Goal: Transaction & Acquisition: Obtain resource

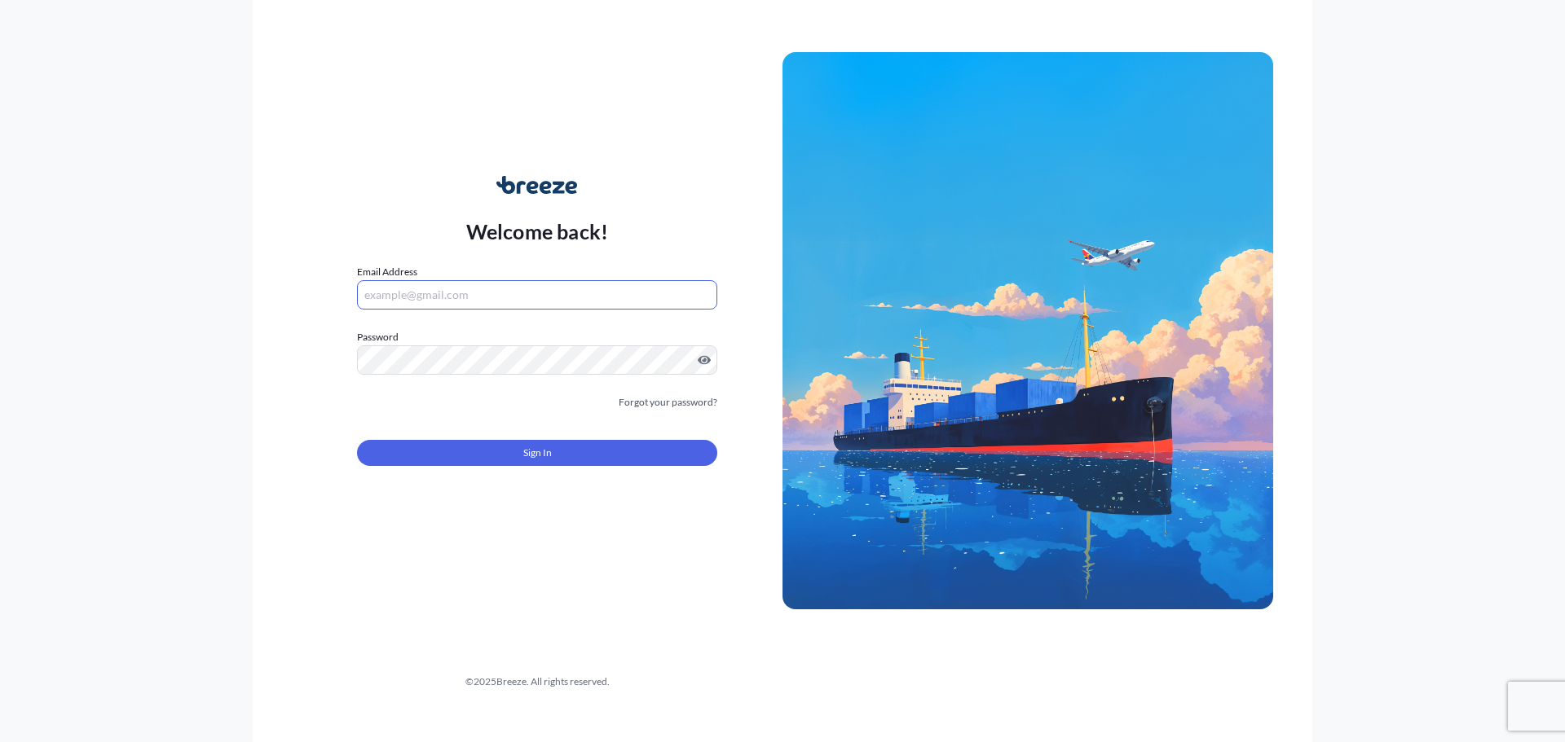
click at [417, 294] on input "Email Address" at bounding box center [537, 294] width 360 height 29
click at [434, 286] on input "Email Address" at bounding box center [537, 294] width 360 height 29
paste input "[EMAIL_ADDRESS][DOMAIN_NAME]"
type input "[EMAIL_ADDRESS][DOMAIN_NAME]"
click at [525, 449] on span "Sign In" at bounding box center [537, 453] width 29 height 16
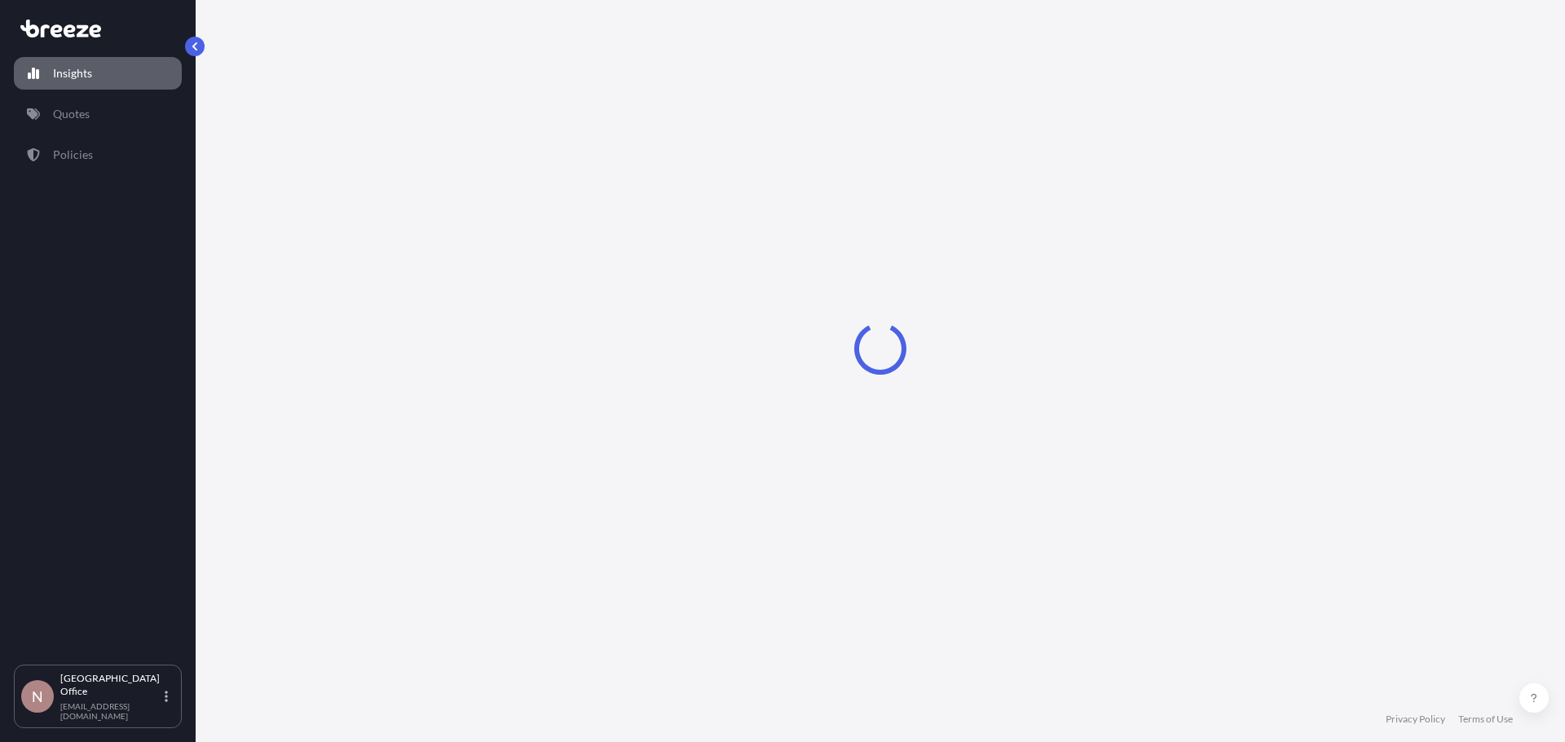
select select "2025"
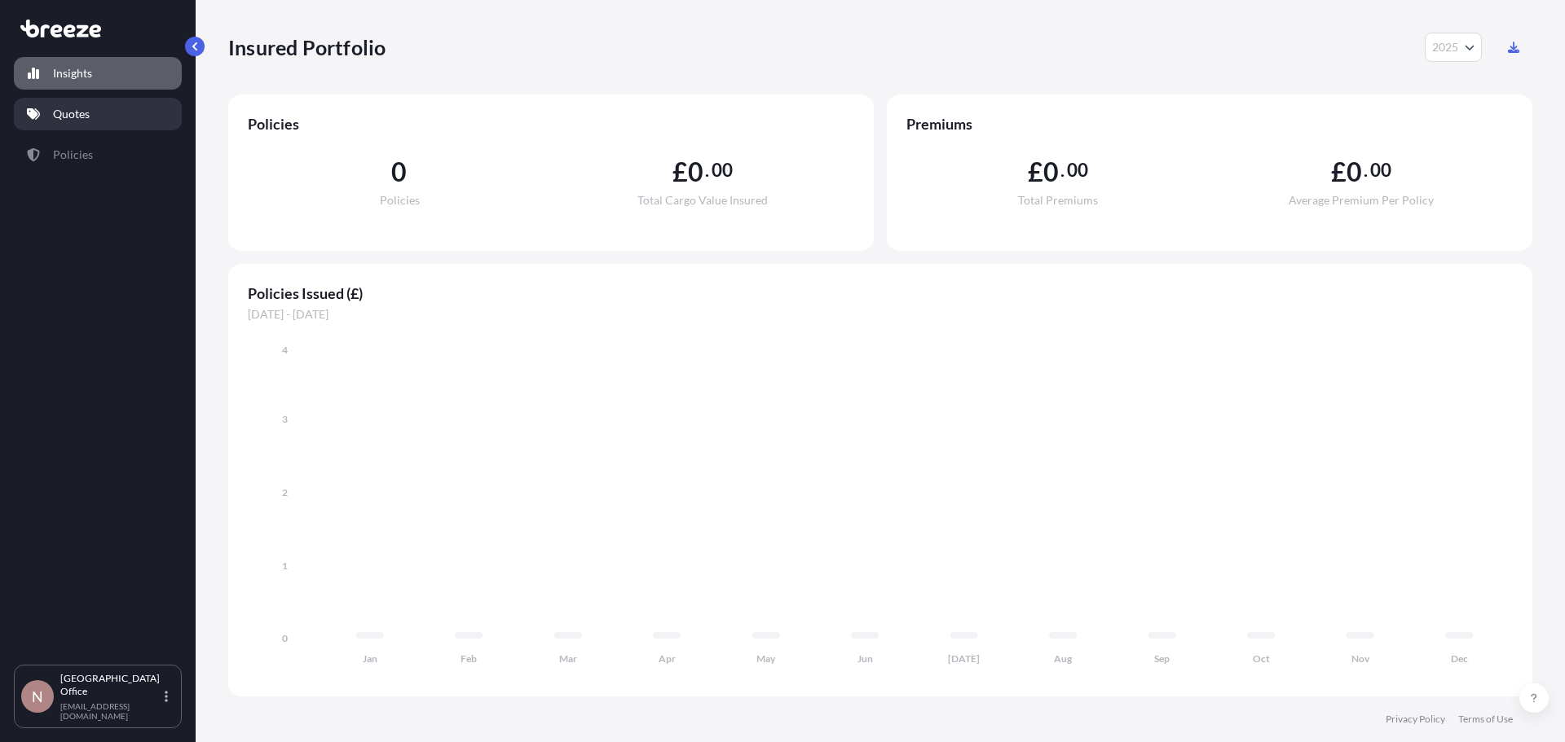
click at [102, 117] on link "Quotes" at bounding box center [98, 114] width 168 height 33
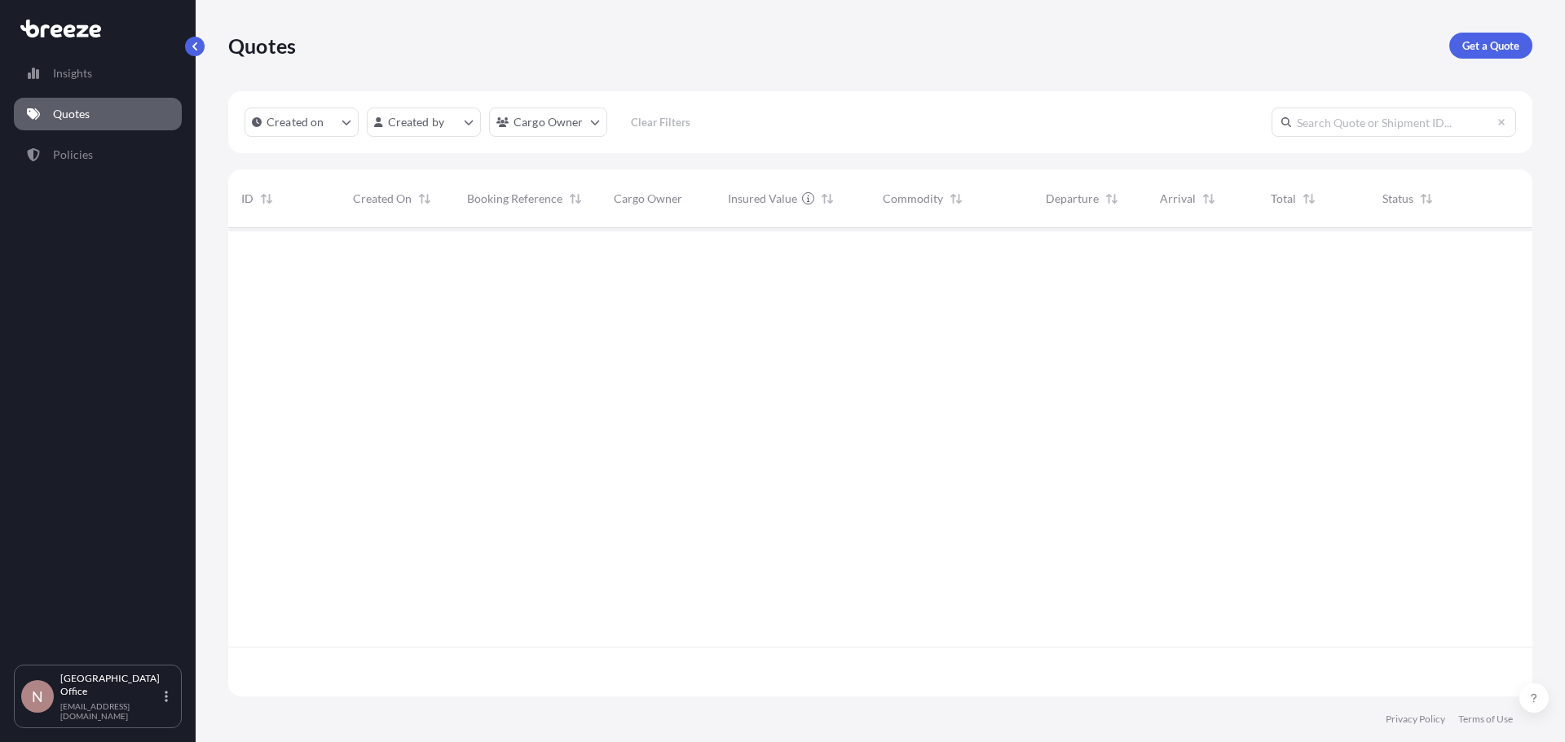
scroll to position [515, 1292]
click at [1493, 52] on p "Get a Quote" at bounding box center [1490, 45] width 57 height 16
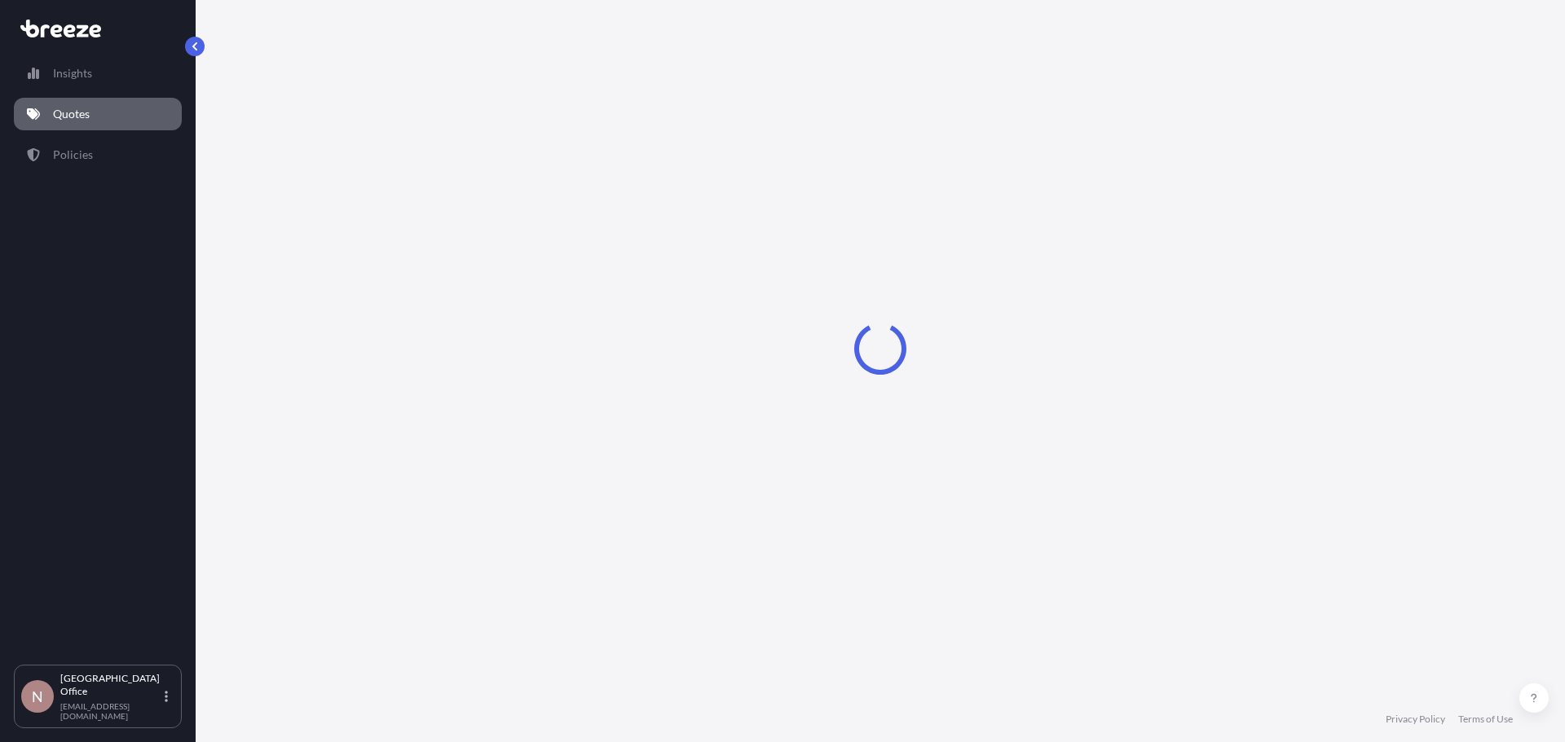
select select "Sea"
select select "1"
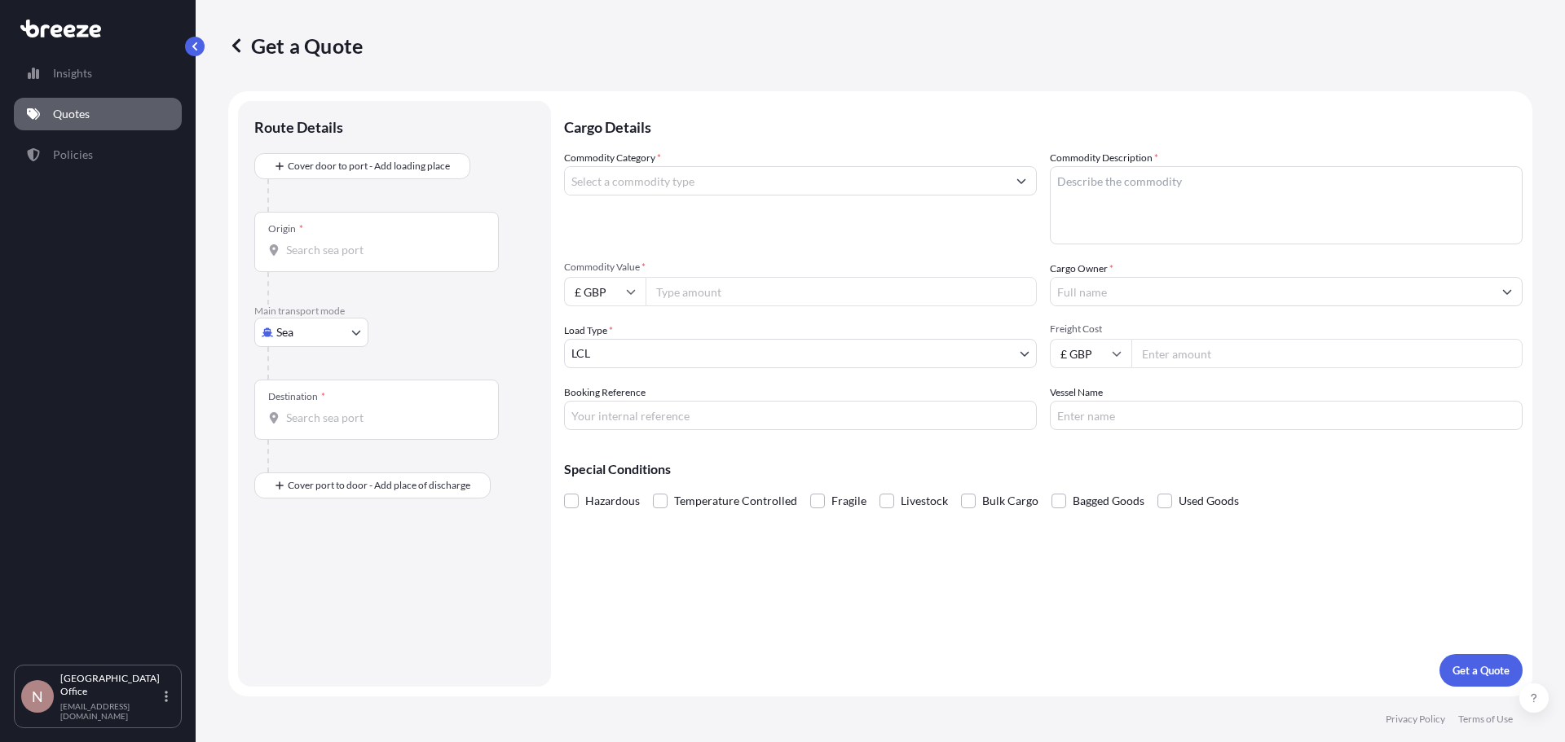
click at [689, 182] on input "Commodity Category *" at bounding box center [786, 180] width 442 height 29
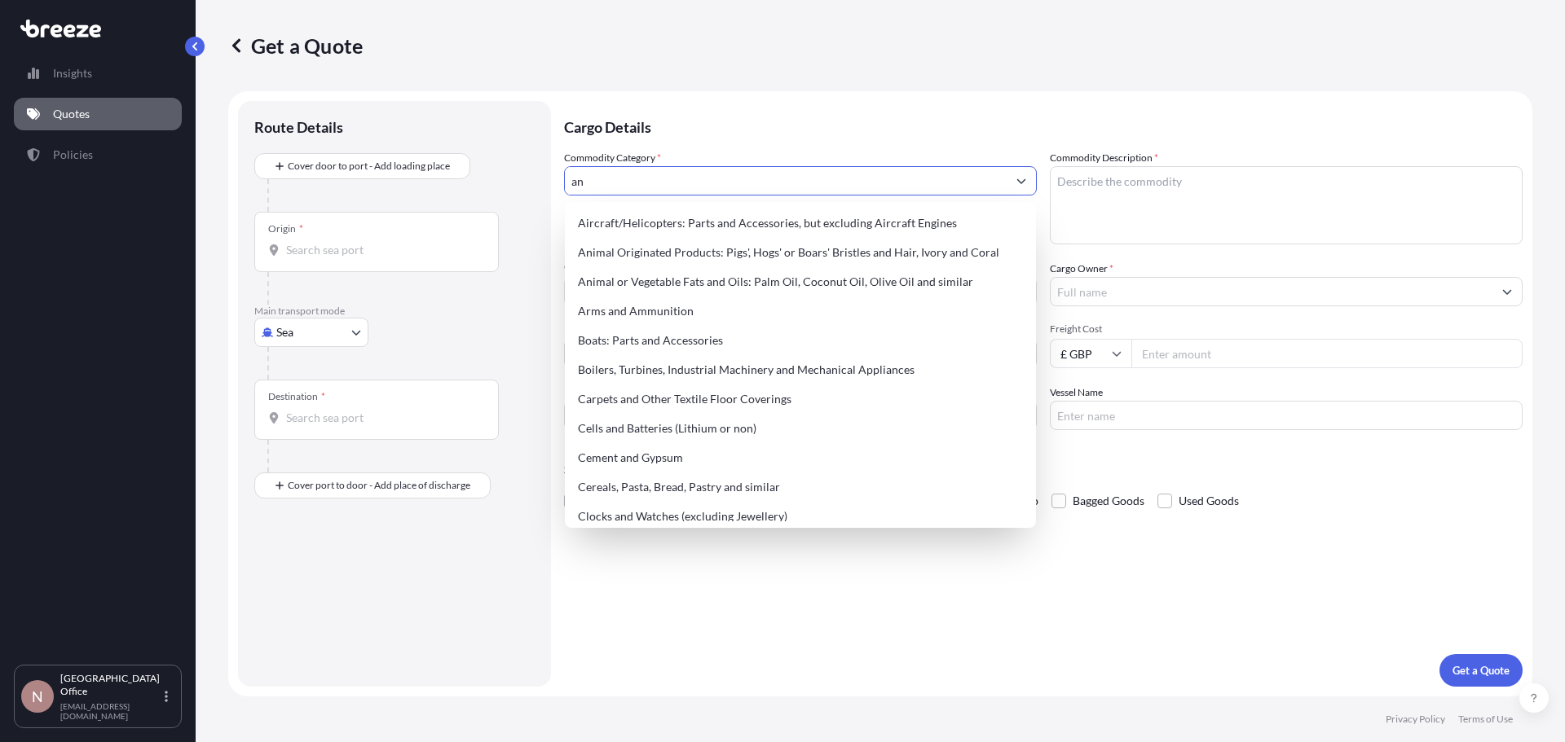
type input "a"
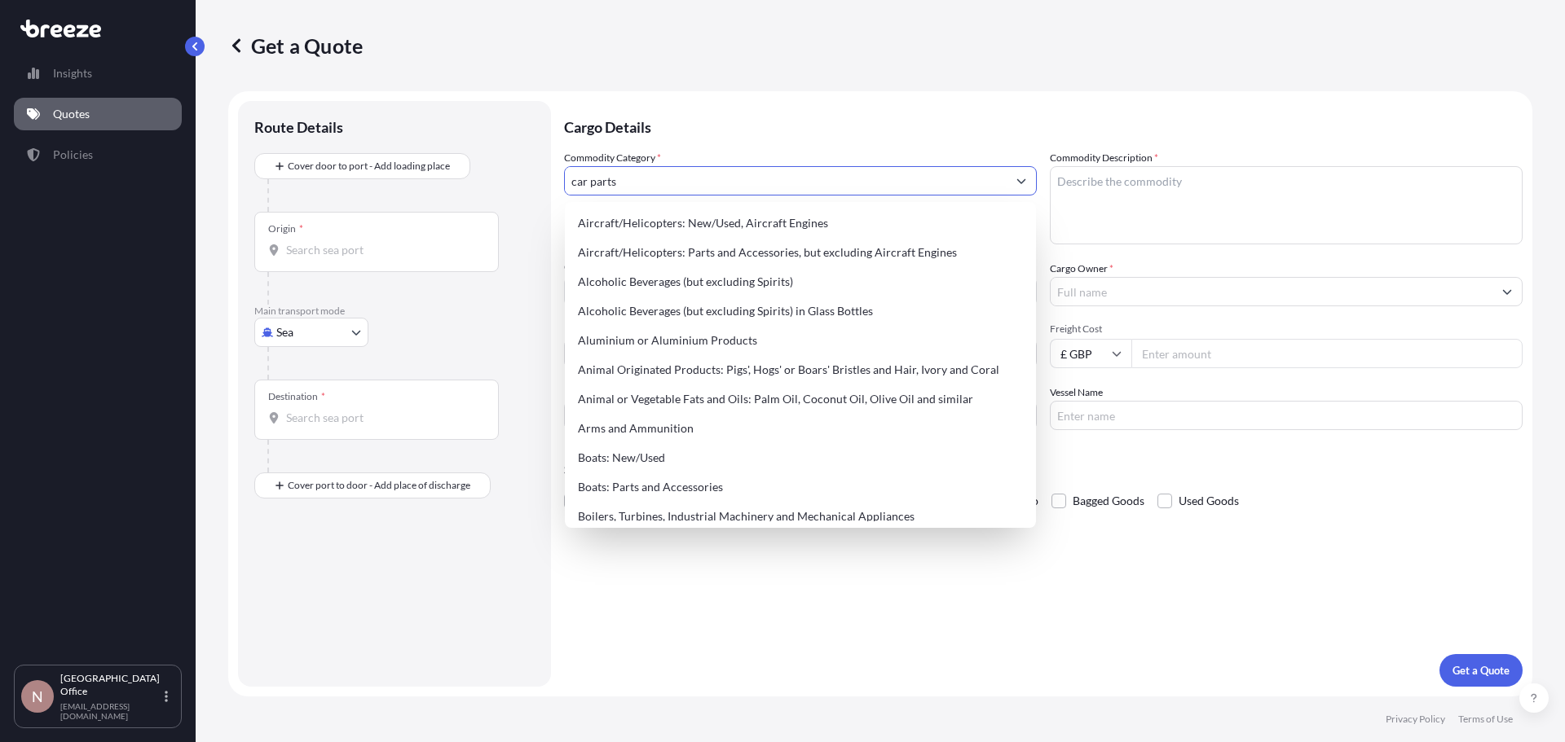
click at [689, 182] on input "car parts" at bounding box center [786, 180] width 442 height 29
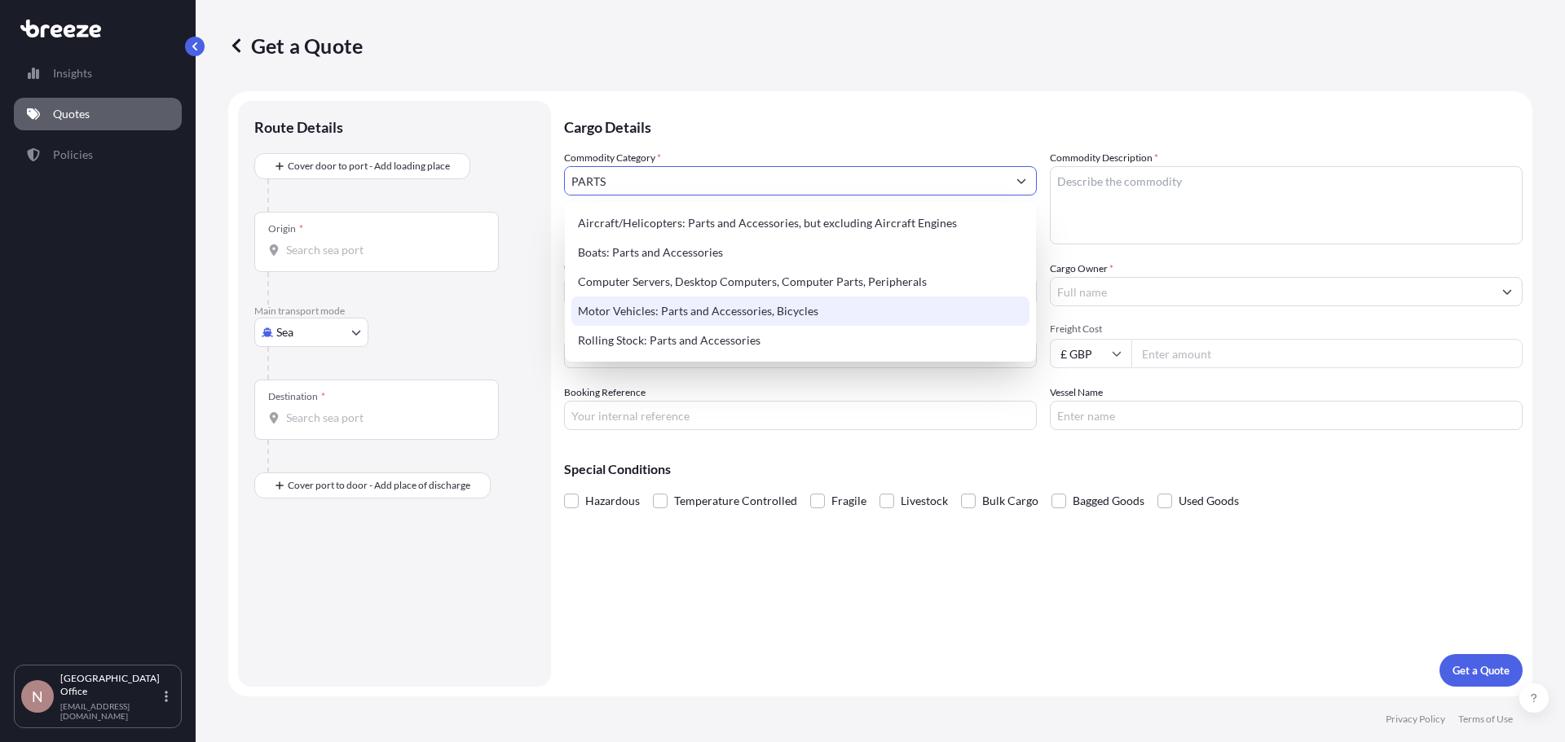
click at [687, 308] on div "Motor Vehicles: Parts and Accessories, Bicycles" at bounding box center [800, 311] width 458 height 29
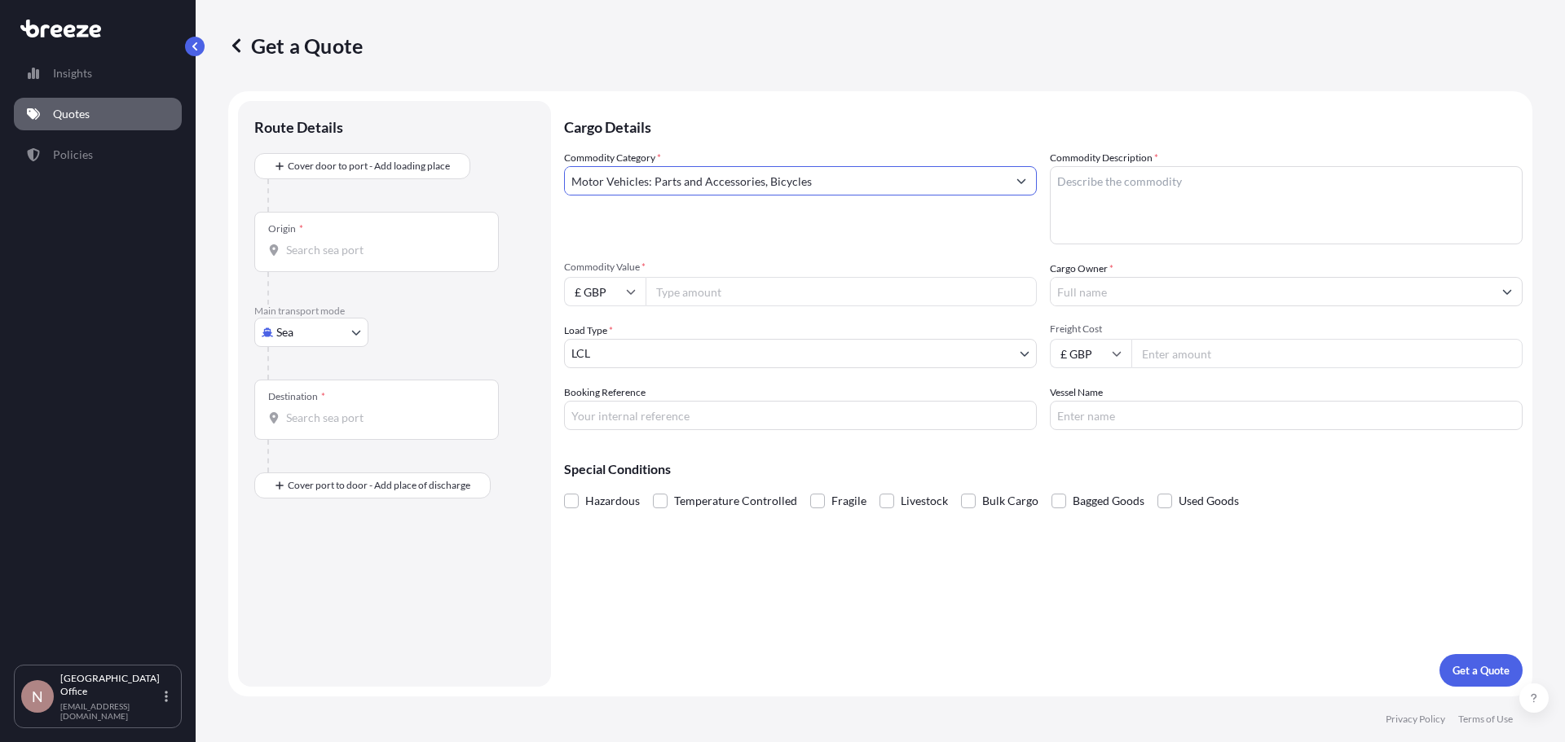
type input "Motor Vehicles: Parts and Accessories, Bicycles"
click at [1186, 198] on textarea "Commodity Description *" at bounding box center [1286, 205] width 473 height 78
type textarea "Antennas"
click at [623, 284] on input "£ GBP" at bounding box center [604, 291] width 81 height 29
click at [601, 402] on div "$ USD" at bounding box center [604, 404] width 68 height 31
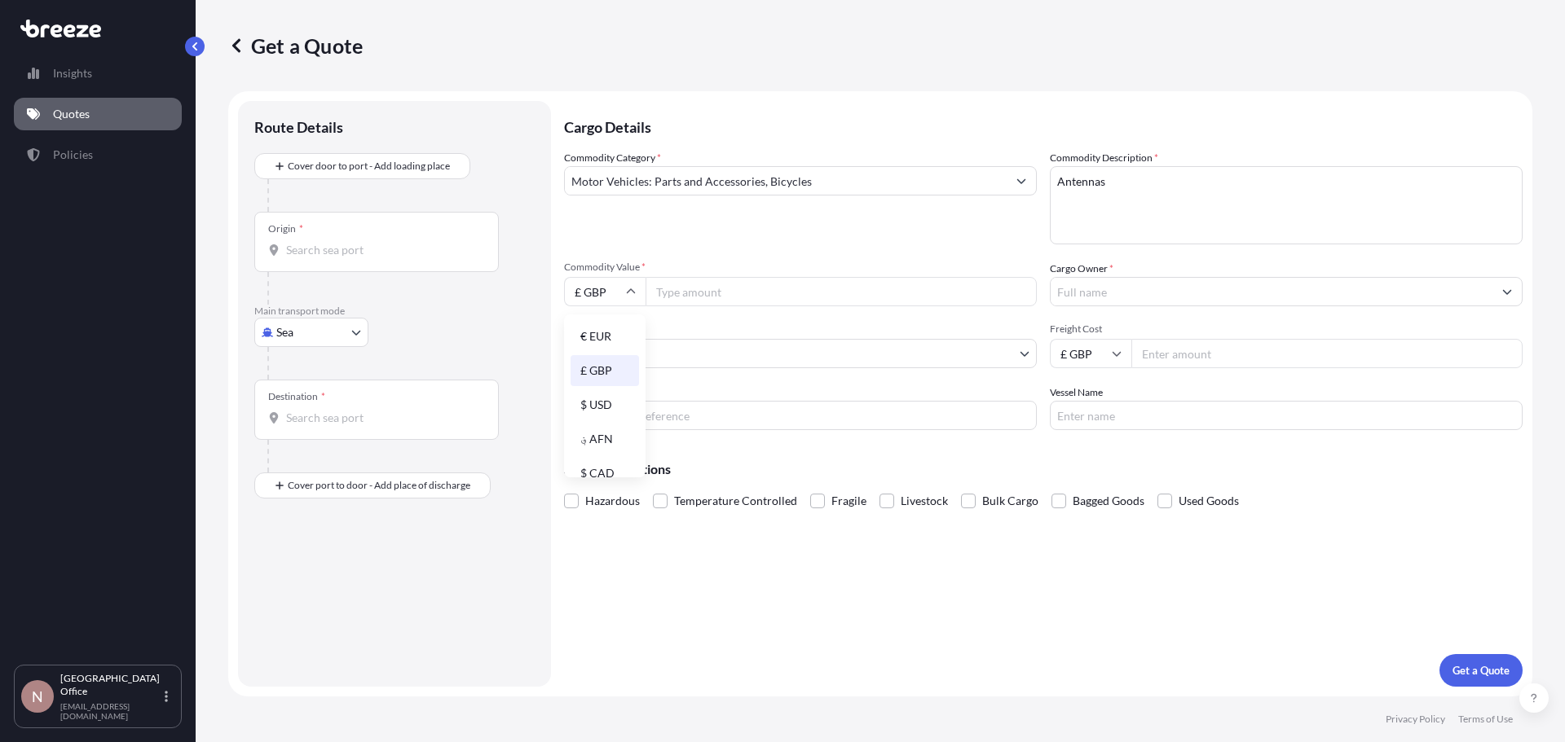
type input "$ USD"
click at [683, 287] on input "Commodity Value *" at bounding box center [840, 291] width 391 height 29
type input "3360.00"
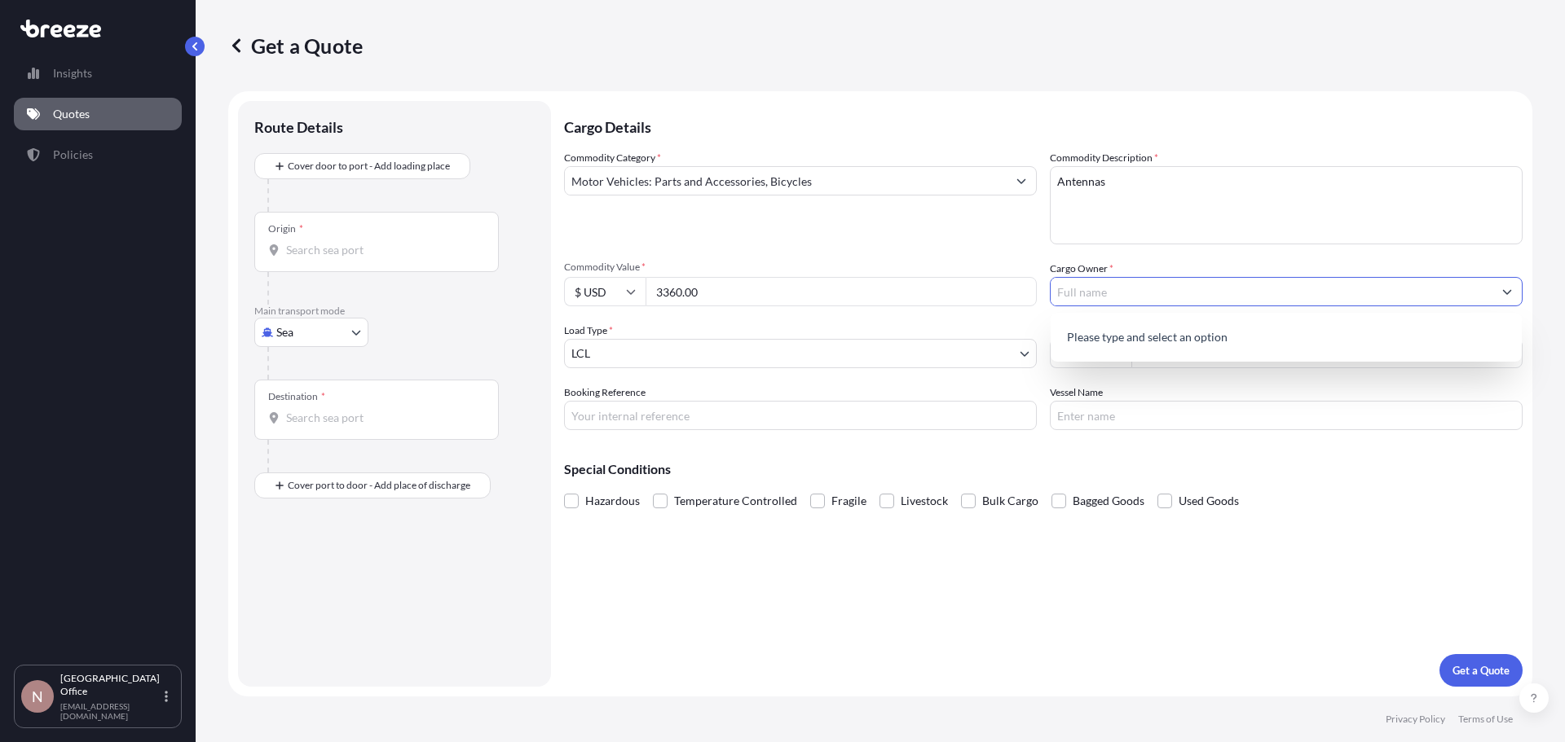
click at [1196, 328] on p "Please type and select an option" at bounding box center [1286, 337] width 458 height 36
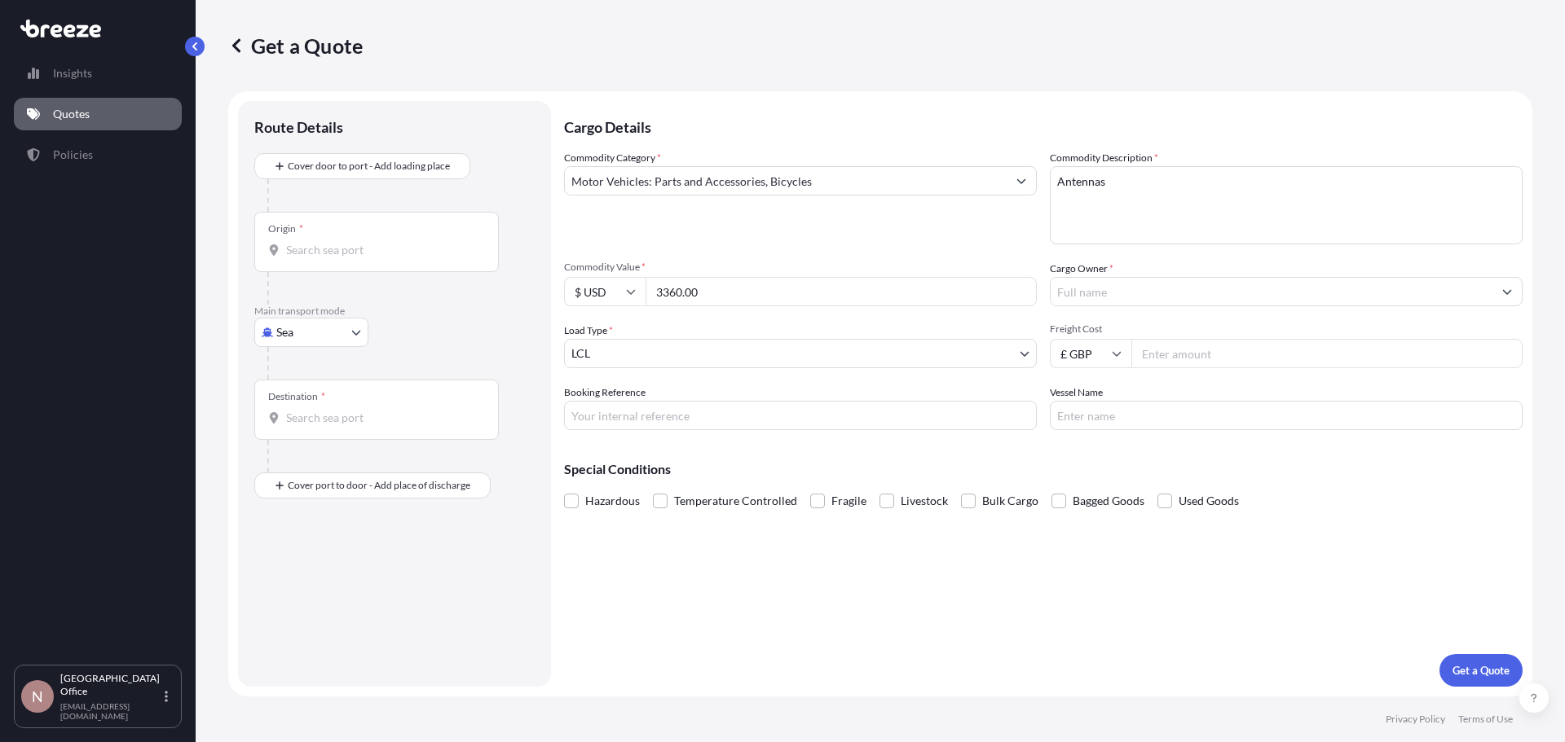
click at [1177, 291] on input "Cargo Owner *" at bounding box center [1271, 291] width 442 height 29
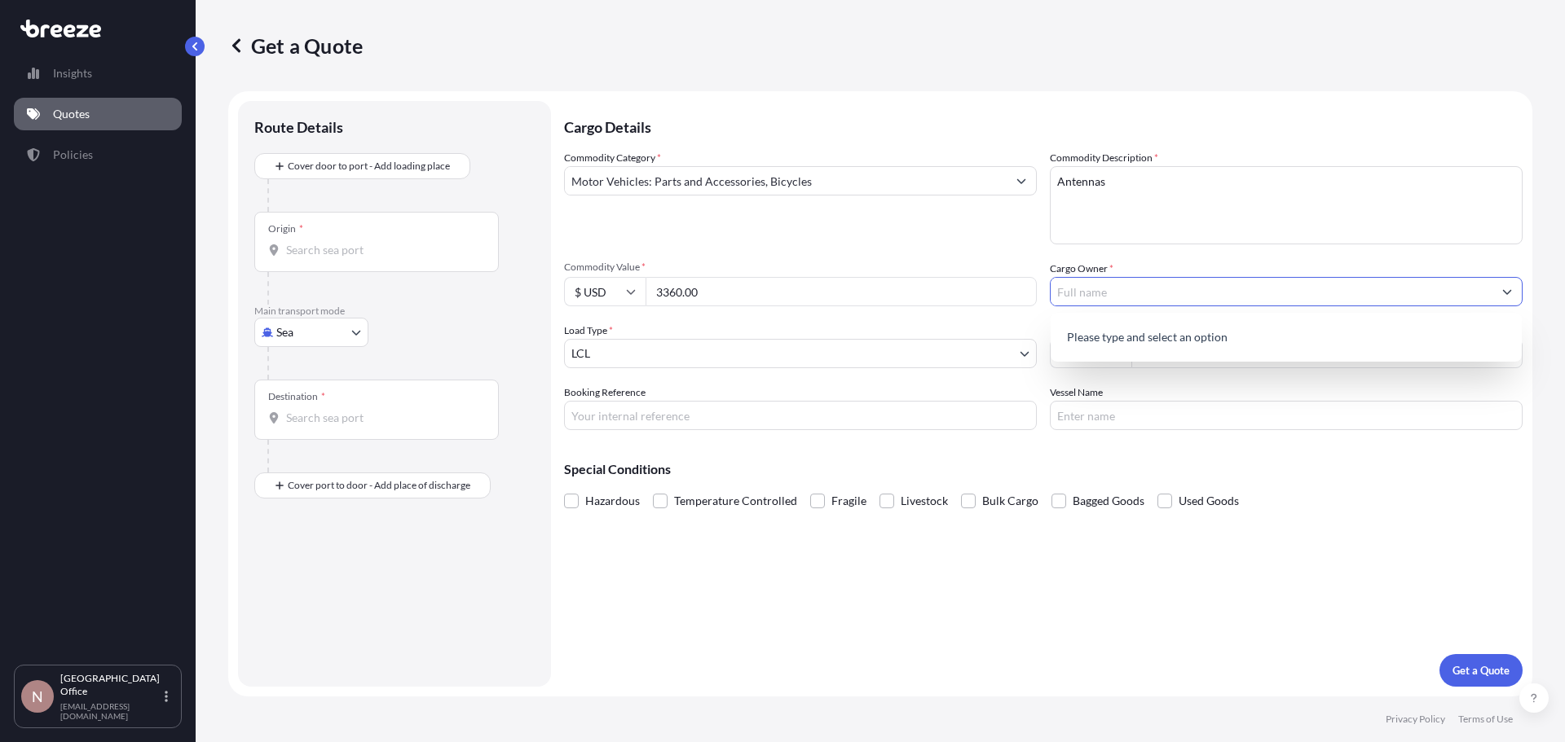
click at [1191, 344] on p "Please type and select an option" at bounding box center [1286, 337] width 458 height 36
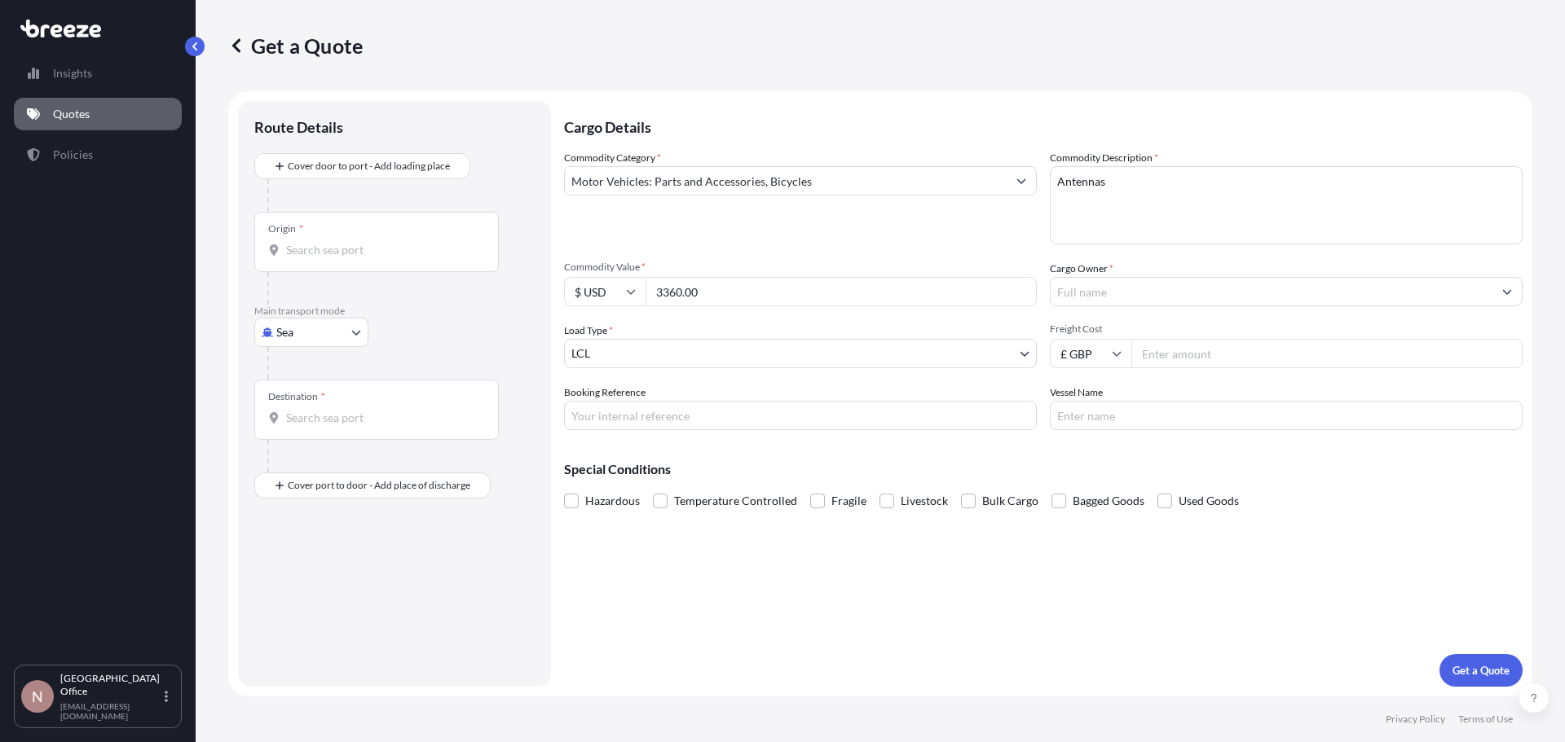
click at [1511, 291] on icon "Show suggestions" at bounding box center [1507, 292] width 9 height 5
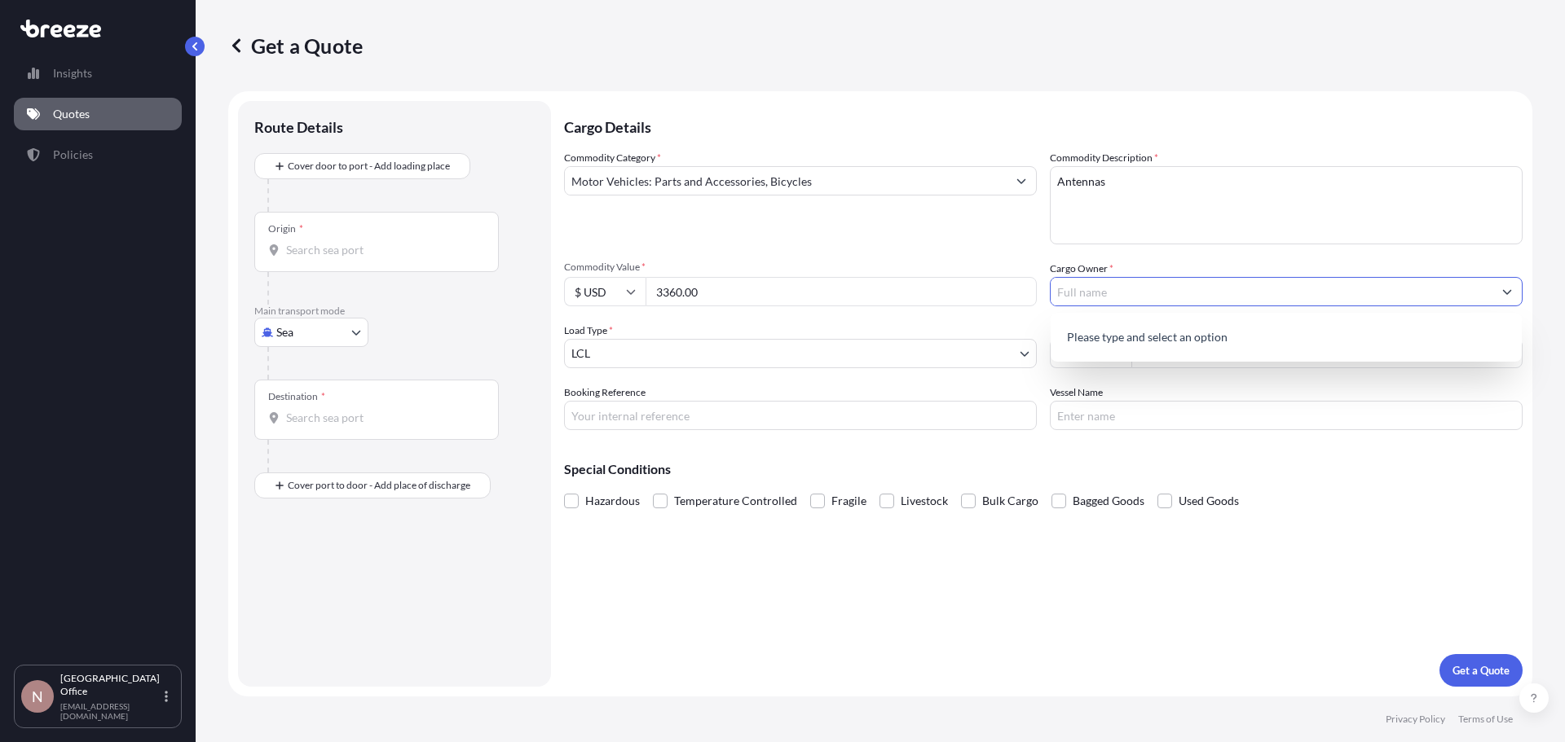
type input "d"
type input "Bloomice"
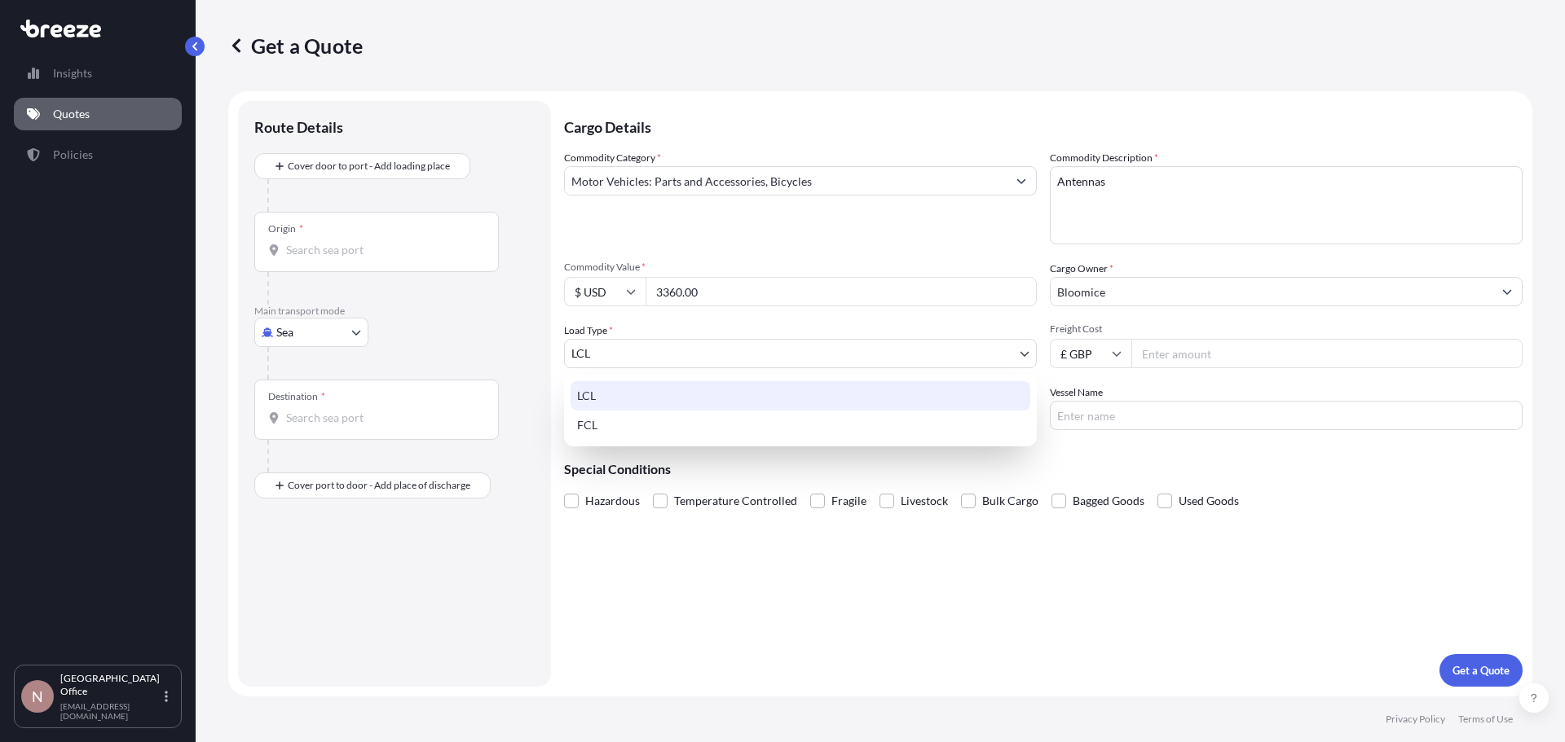
click at [746, 354] on body "1 option available. 0 options available. 1 option available. 0 options availabl…" at bounding box center [782, 371] width 1565 height 742
click at [655, 404] on div "LCL" at bounding box center [800, 395] width 460 height 29
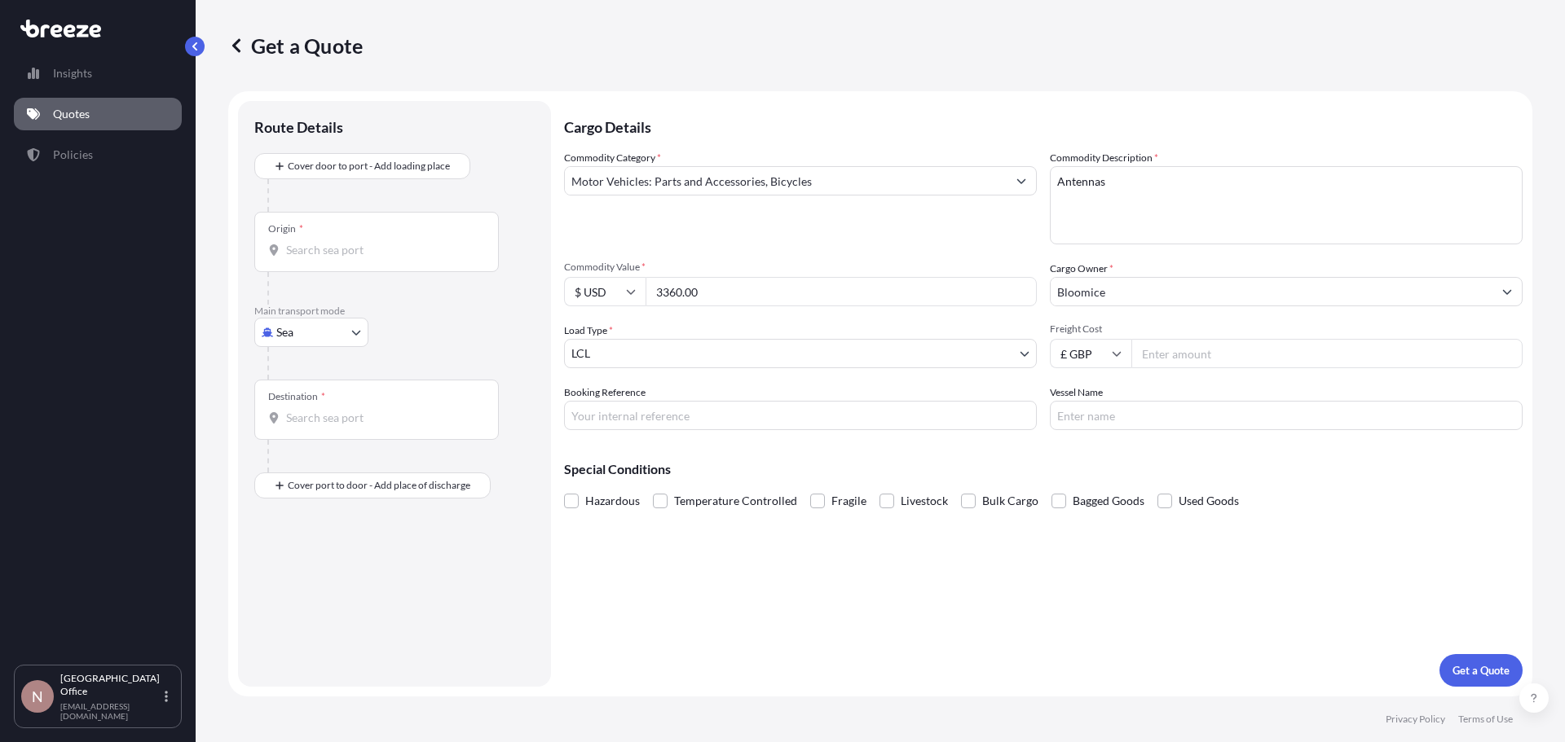
click at [1153, 350] on input "Freight Cost" at bounding box center [1326, 353] width 391 height 29
type input "1040.00"
click at [766, 417] on input "Booking Reference" at bounding box center [800, 415] width 473 height 29
type input "NQT2501690"
click at [686, 576] on div "Cargo Details Commodity Category * Motor Vehicles: Parts and Accessories, Bicyc…" at bounding box center [1043, 394] width 958 height 586
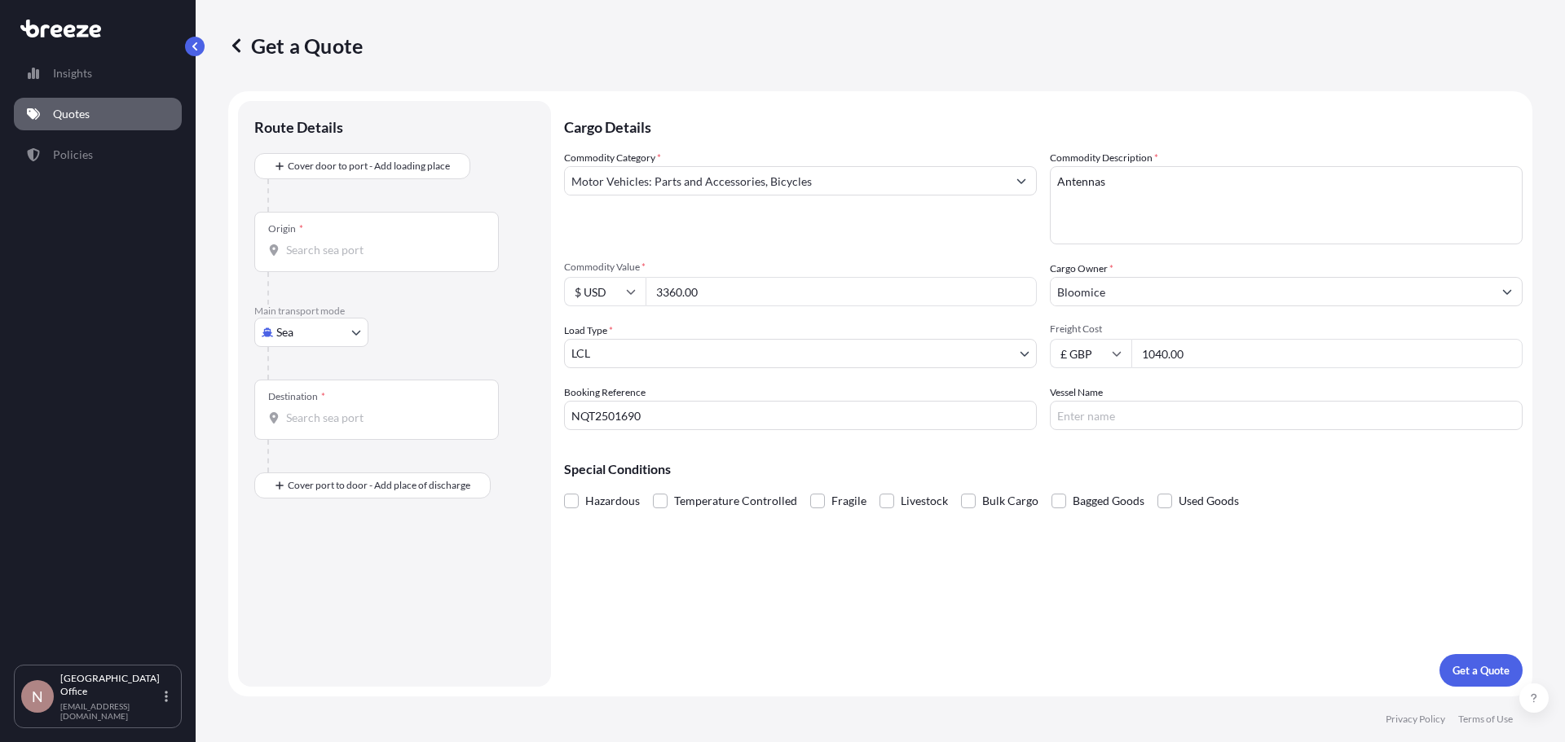
click at [340, 347] on div at bounding box center [400, 363] width 267 height 33
click at [339, 333] on body "Insights Quotes Policies N Newcastle Office [EMAIL_ADDRESS][DOMAIN_NAME] Get a …" at bounding box center [782, 371] width 1565 height 742
click at [309, 408] on div "Air" at bounding box center [311, 403] width 101 height 29
select select "Air"
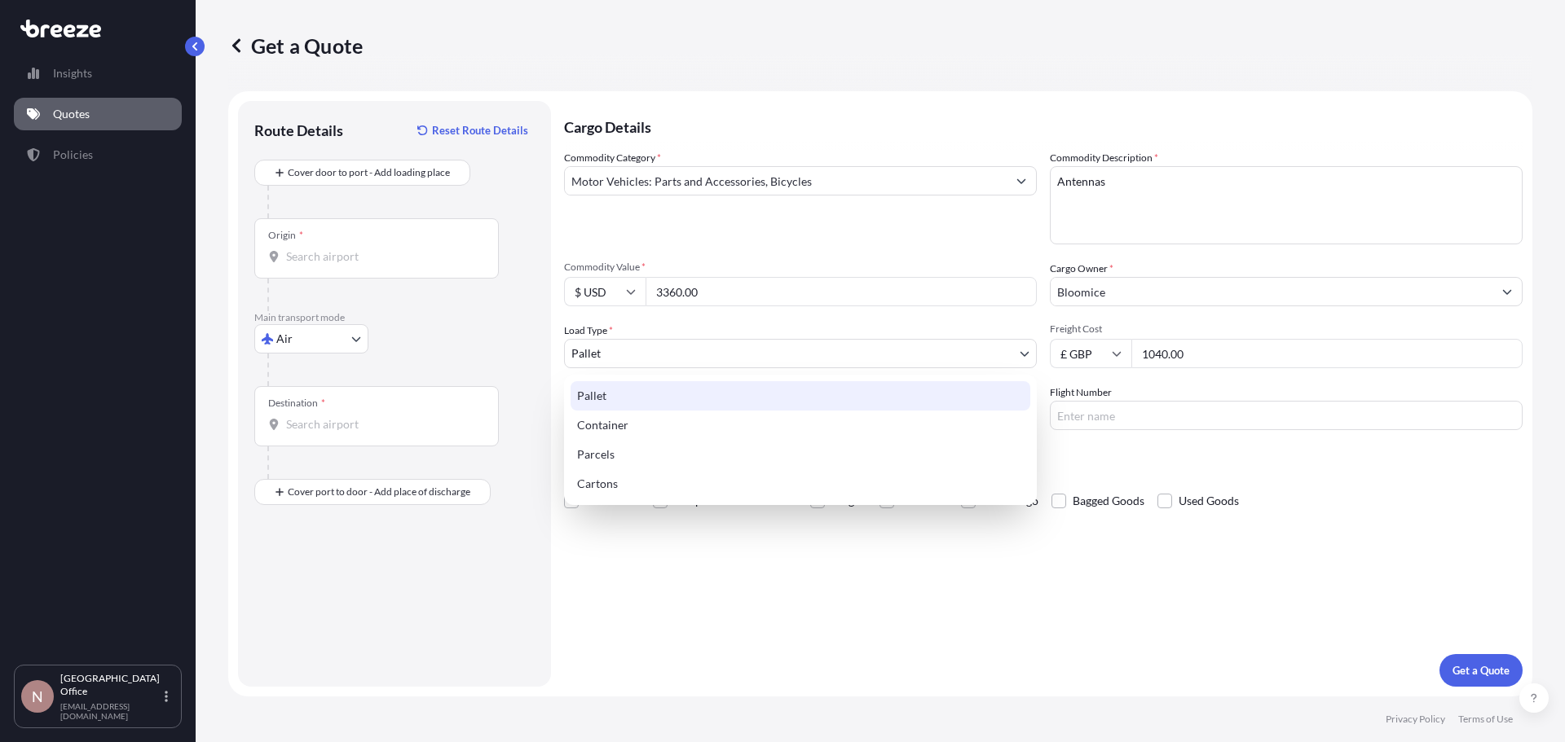
click at [801, 358] on body "Insights Quotes Policies N Newcastle Office [EMAIL_ADDRESS][DOMAIN_NAME] Get a …" at bounding box center [782, 371] width 1565 height 742
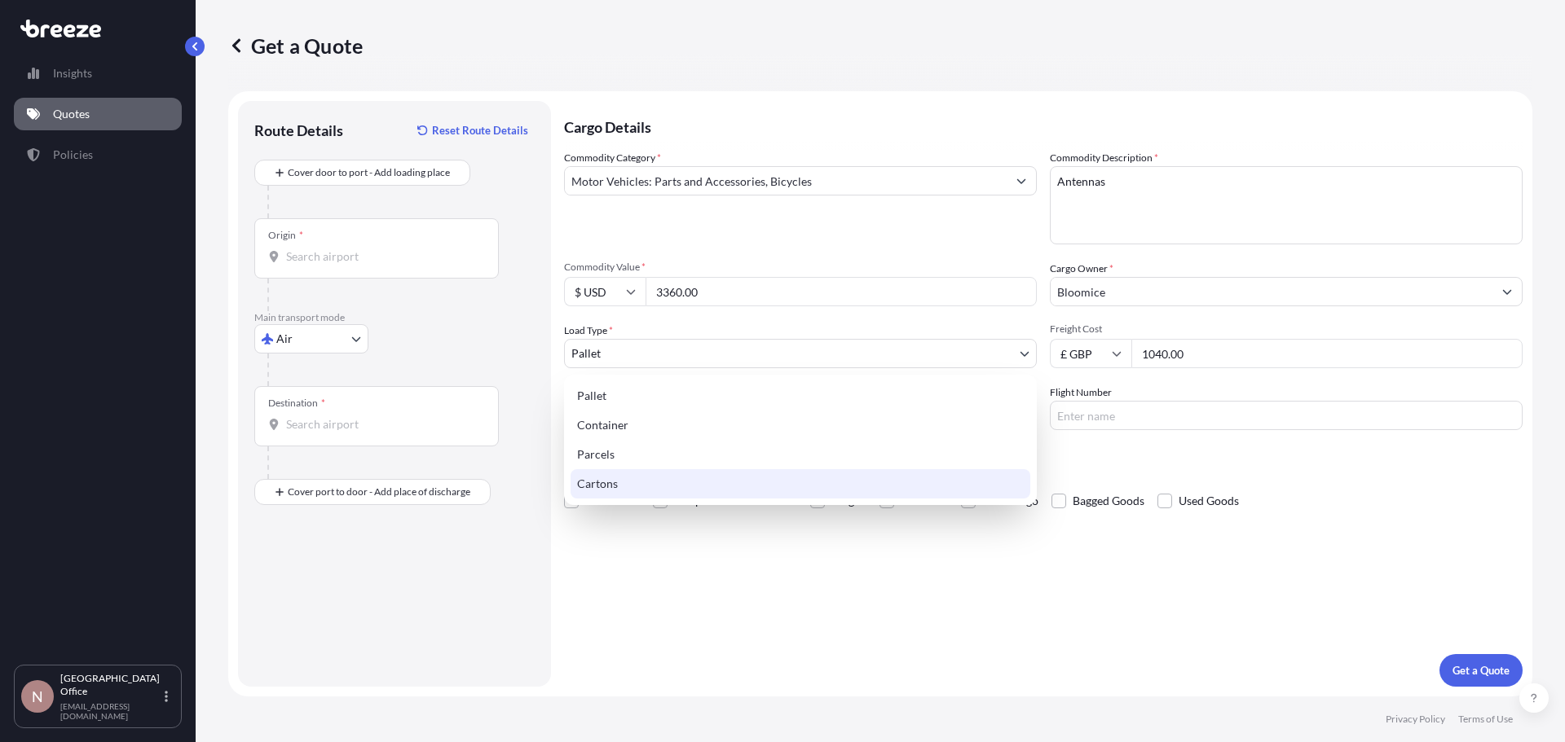
click at [624, 484] on div "Cartons" at bounding box center [800, 483] width 460 height 29
select select "4"
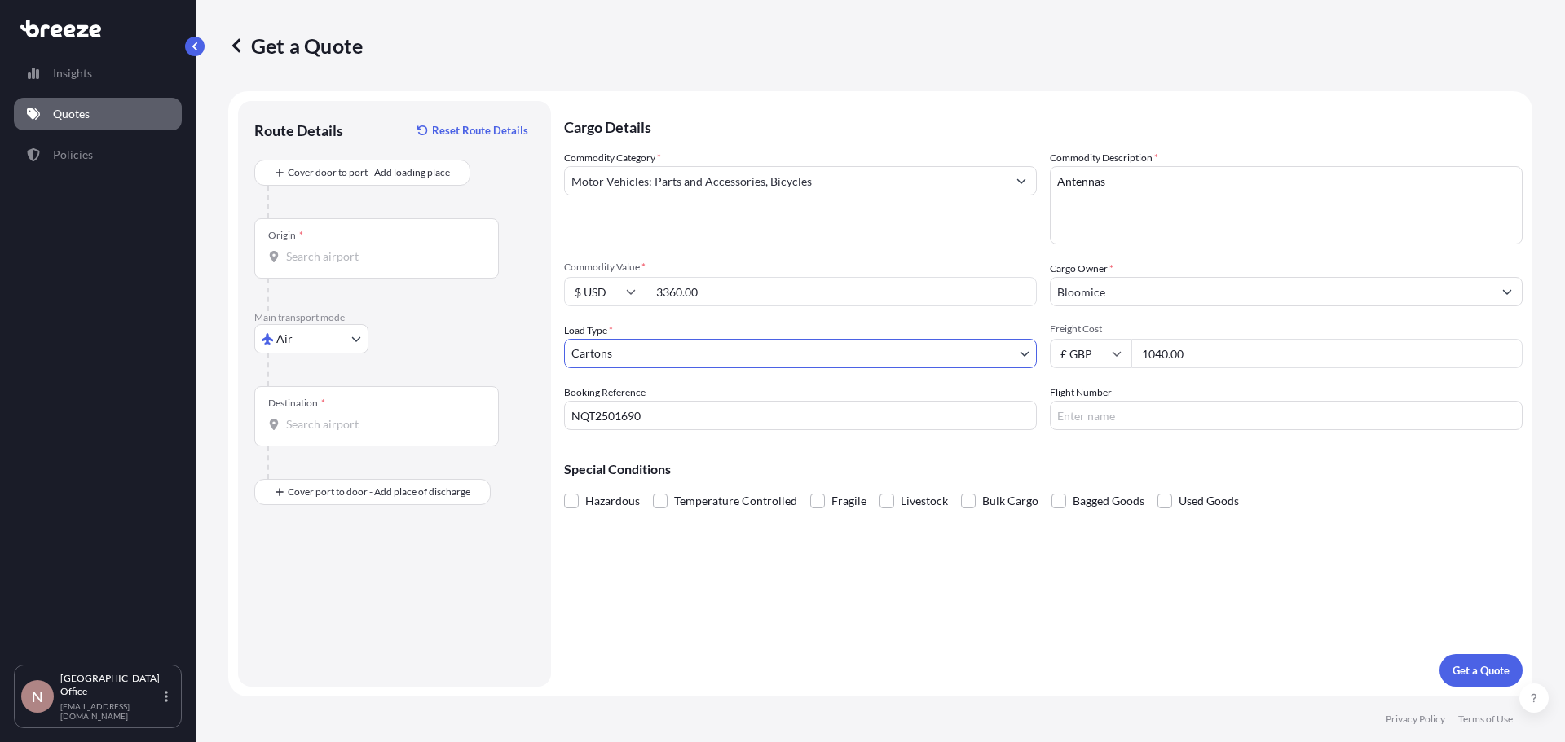
click at [1082, 583] on div "Cargo Details Commodity Category * Motor Vehicles: Parts and Accessories, Bicyc…" at bounding box center [1043, 394] width 958 height 586
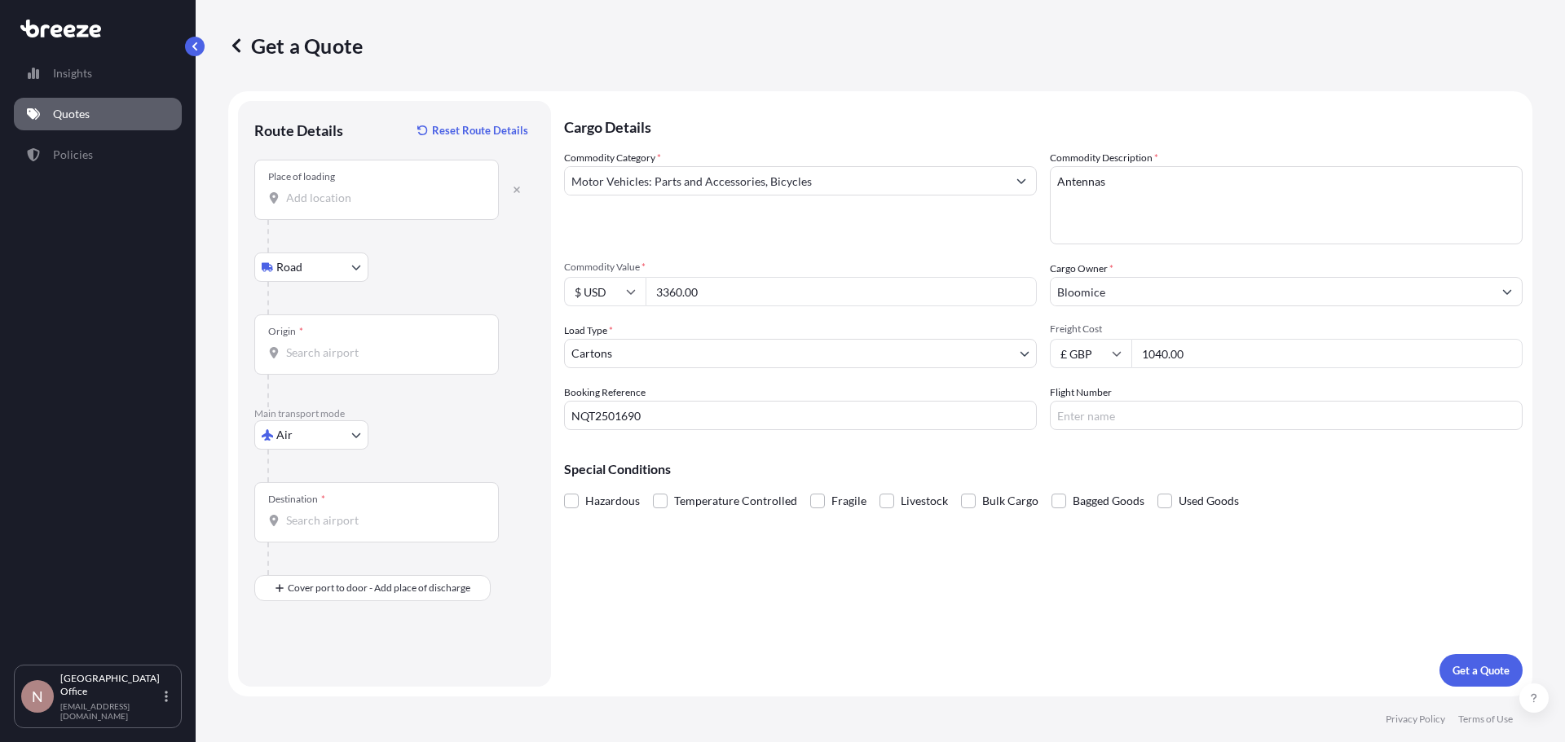
click at [319, 196] on input "Place of loading" at bounding box center [382, 198] width 192 height 16
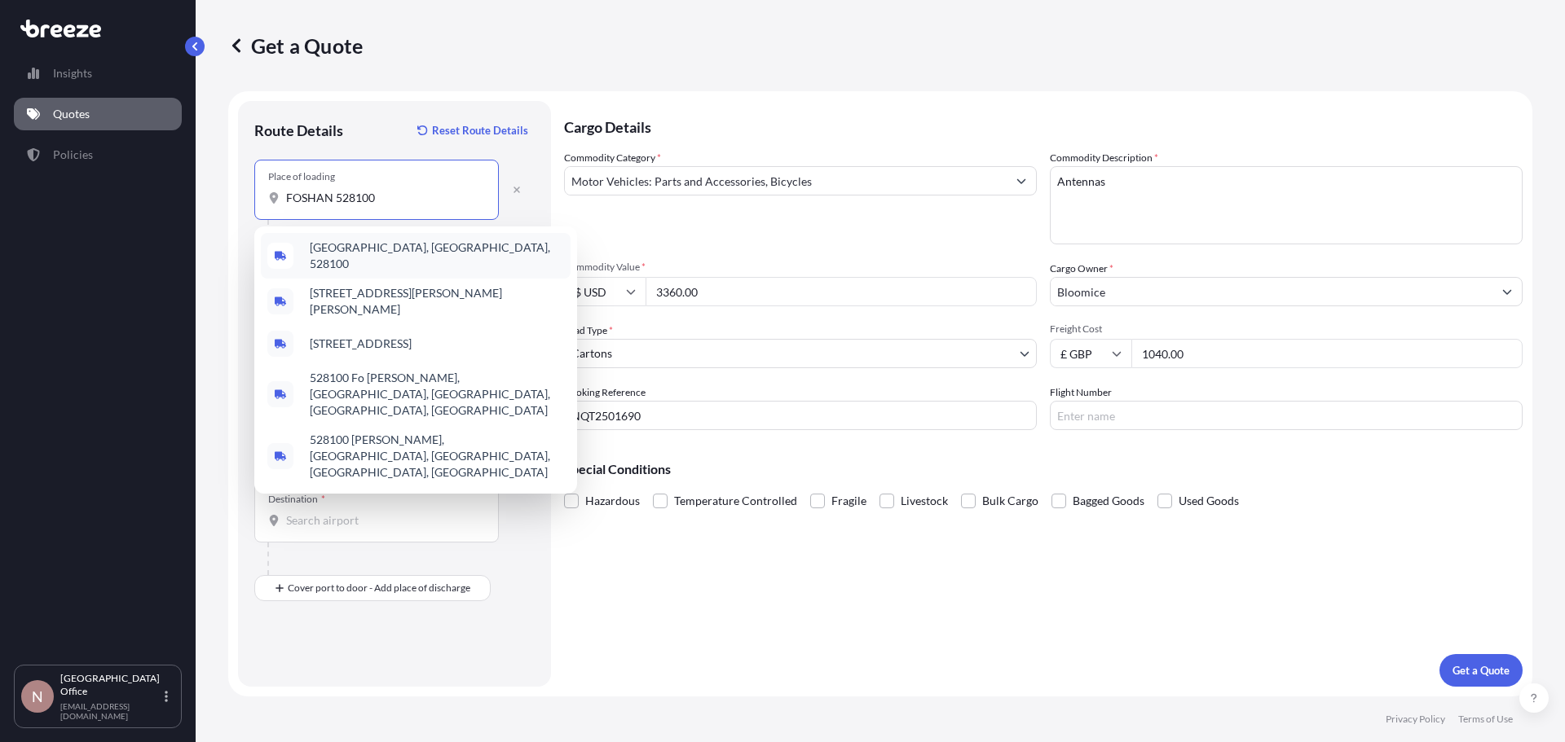
click at [354, 251] on span "[GEOGRAPHIC_DATA], [GEOGRAPHIC_DATA], 528100" at bounding box center [437, 256] width 254 height 33
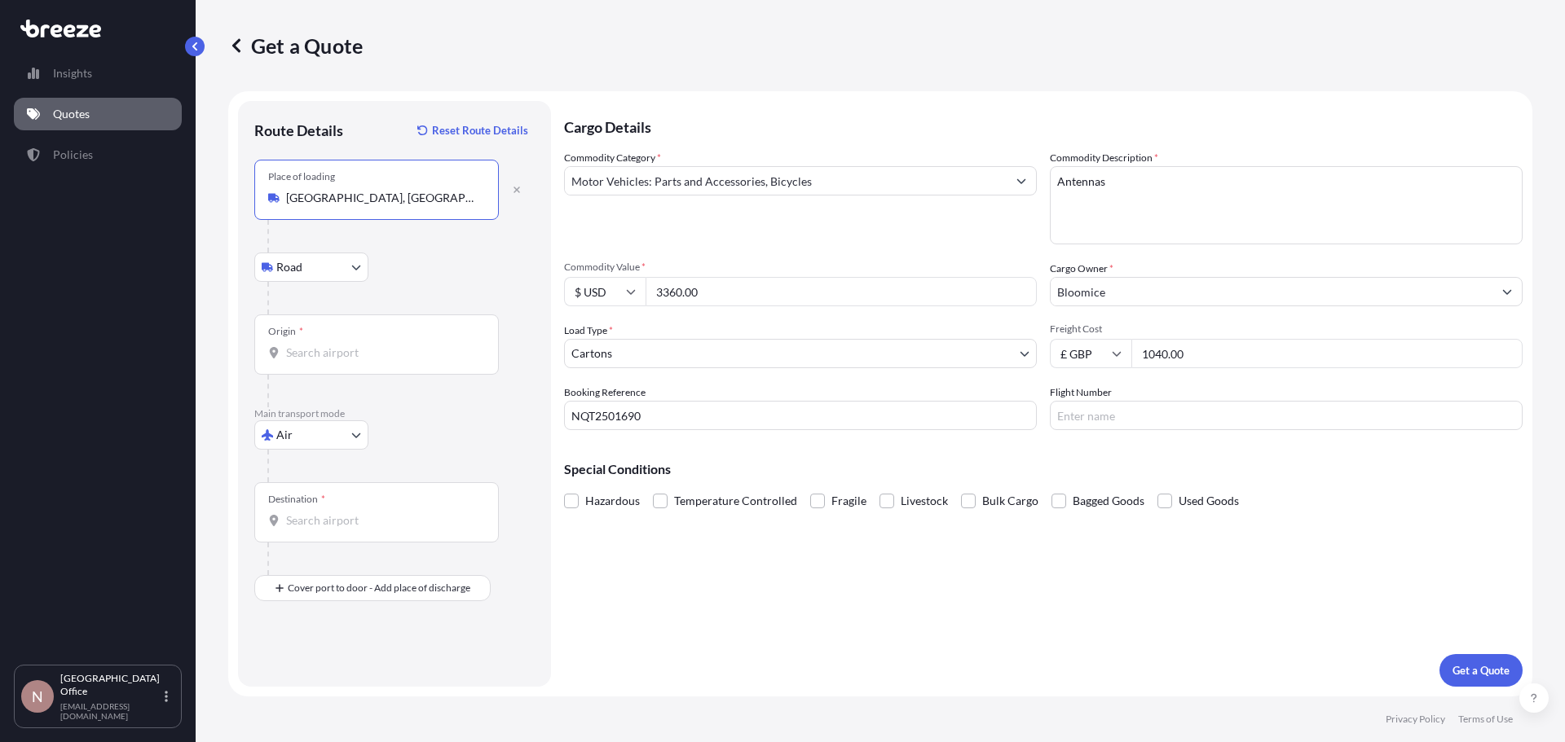
type input "[GEOGRAPHIC_DATA], [GEOGRAPHIC_DATA], 528100"
click at [319, 272] on body "5 options available. 4 options available. 0 options available. 5 options availa…" at bounding box center [782, 371] width 1565 height 742
click at [313, 312] on div "Road" at bounding box center [311, 309] width 101 height 29
click at [327, 339] on div "Origin *" at bounding box center [376, 345] width 244 height 60
click at [327, 345] on input "Origin *" at bounding box center [382, 353] width 192 height 16
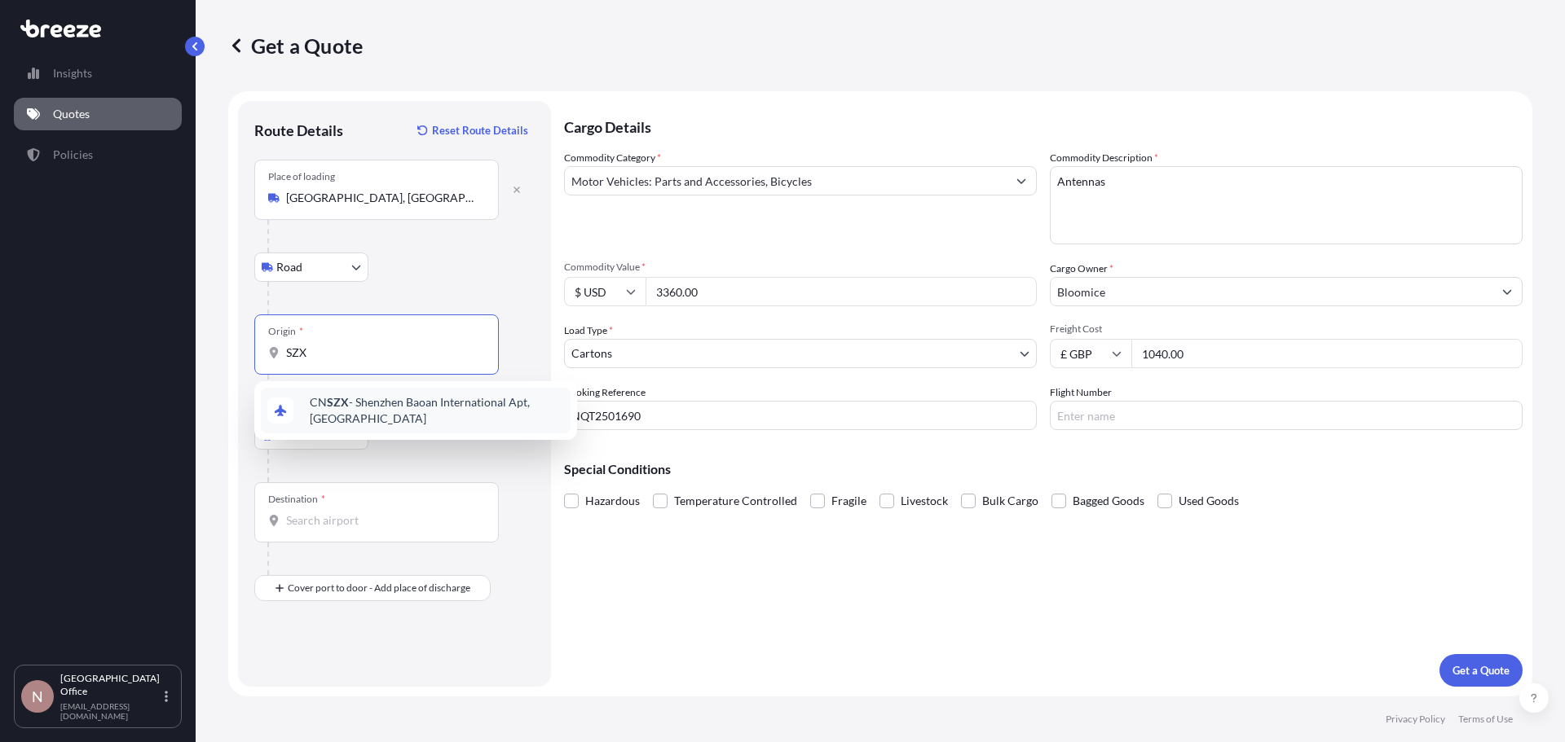
click at [359, 411] on span "CN SZX - Shenzhen Baoan International Apt, [GEOGRAPHIC_DATA]" at bounding box center [437, 410] width 254 height 33
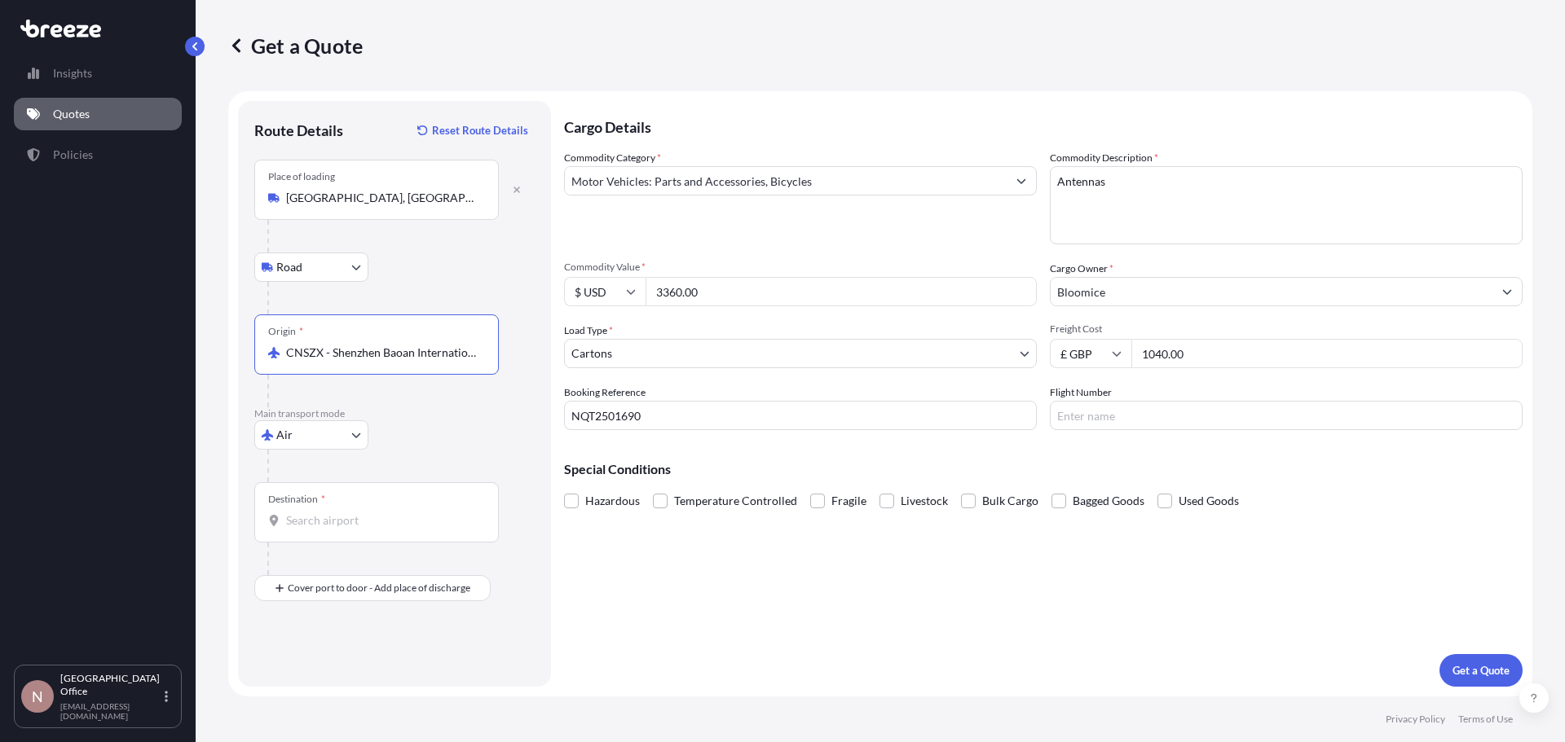
type input "CNSZX - Shenzhen Baoan International Apt, [GEOGRAPHIC_DATA]"
click at [317, 518] on input "Destination *" at bounding box center [382, 521] width 192 height 16
type input "GBLHR - Heathrow Apt/[GEOGRAPHIC_DATA], [GEOGRAPHIC_DATA]"
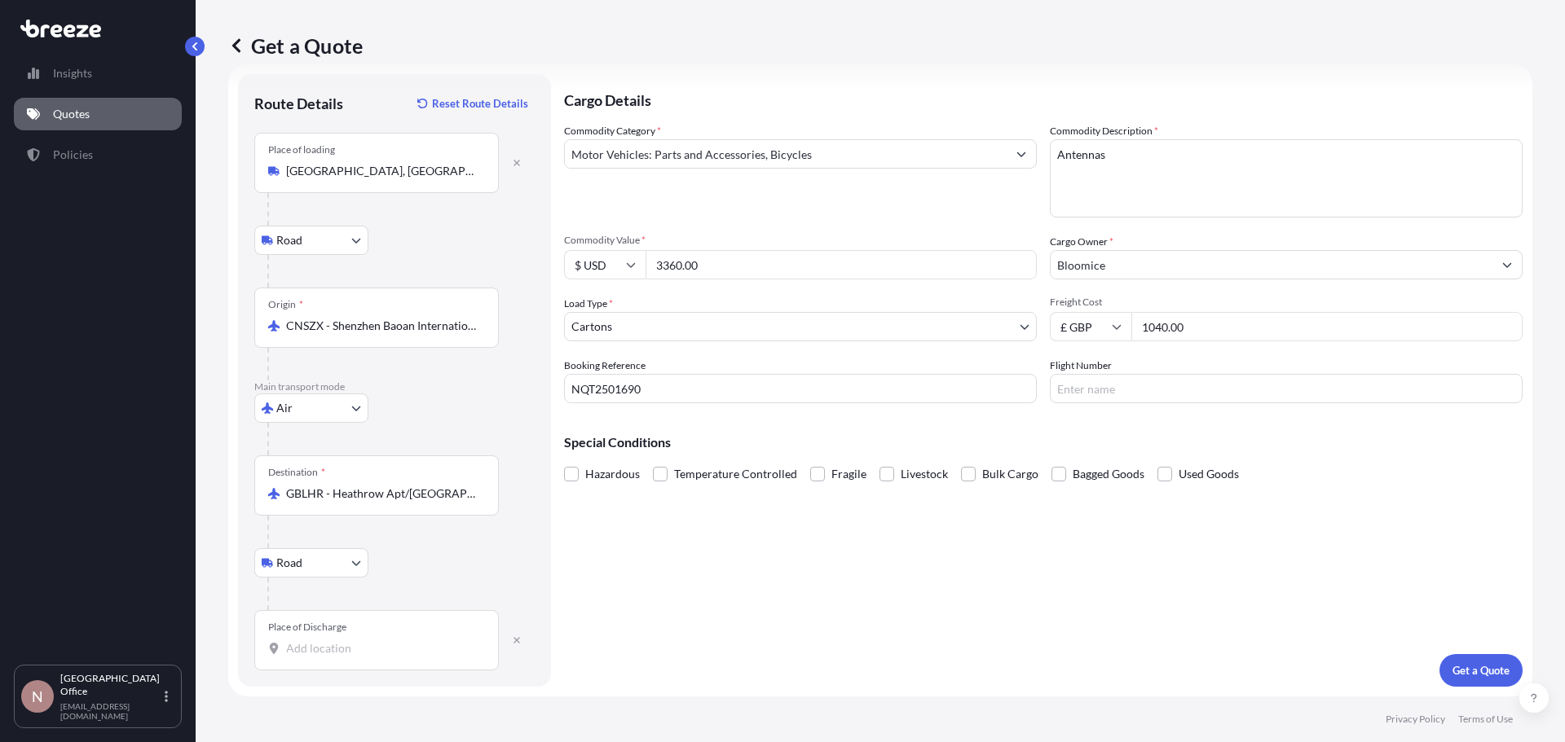
click at [309, 640] on div "Place of Discharge" at bounding box center [376, 640] width 244 height 60
click at [309, 640] on input "Place of Discharge" at bounding box center [382, 648] width 192 height 16
click at [367, 703] on span "[STREET_ADDRESS]" at bounding box center [437, 706] width 254 height 33
type input "[STREET_ADDRESS]"
click at [1452, 664] on p "Get a Quote" at bounding box center [1480, 670] width 57 height 16
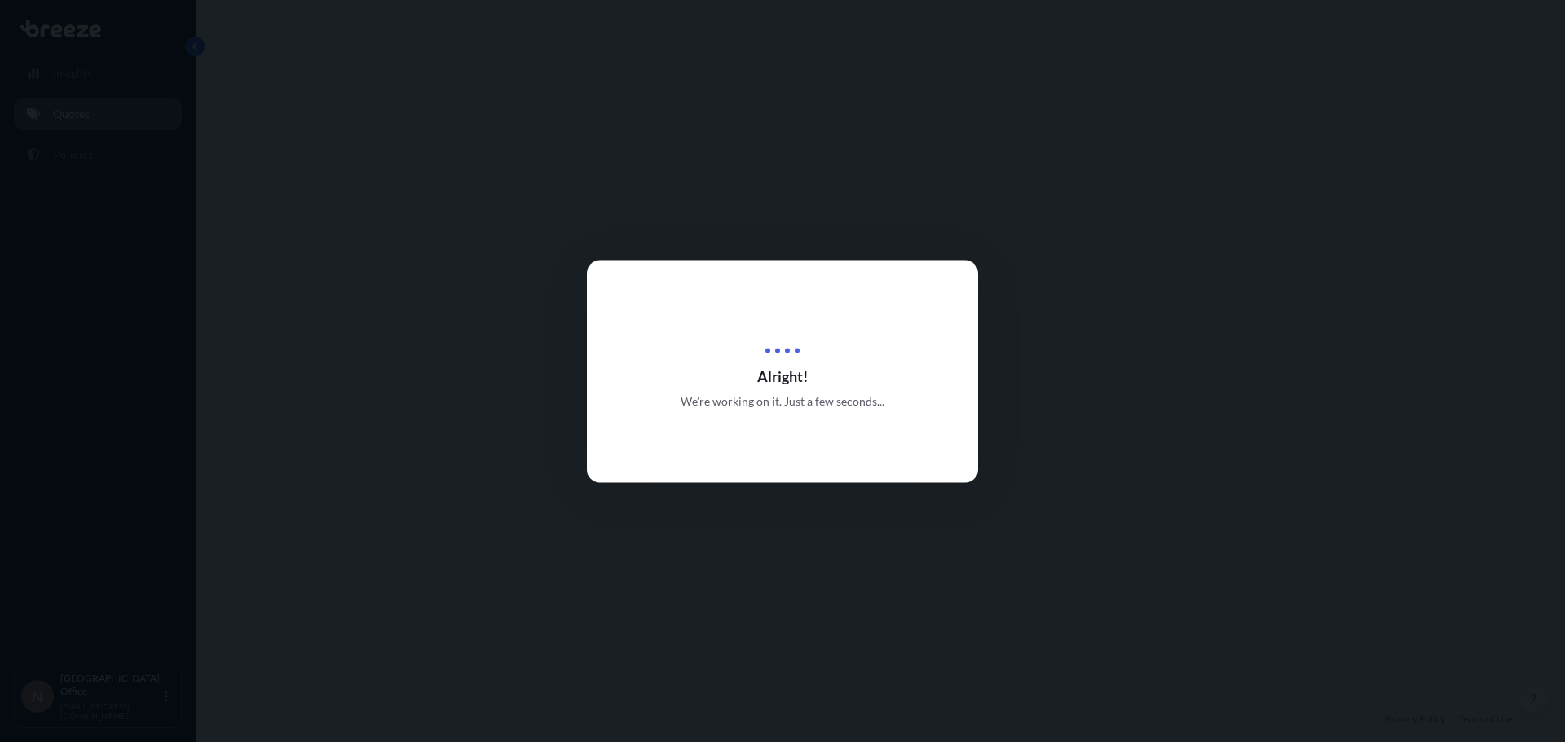
select select "Road"
select select "Air"
select select "Road"
select select "4"
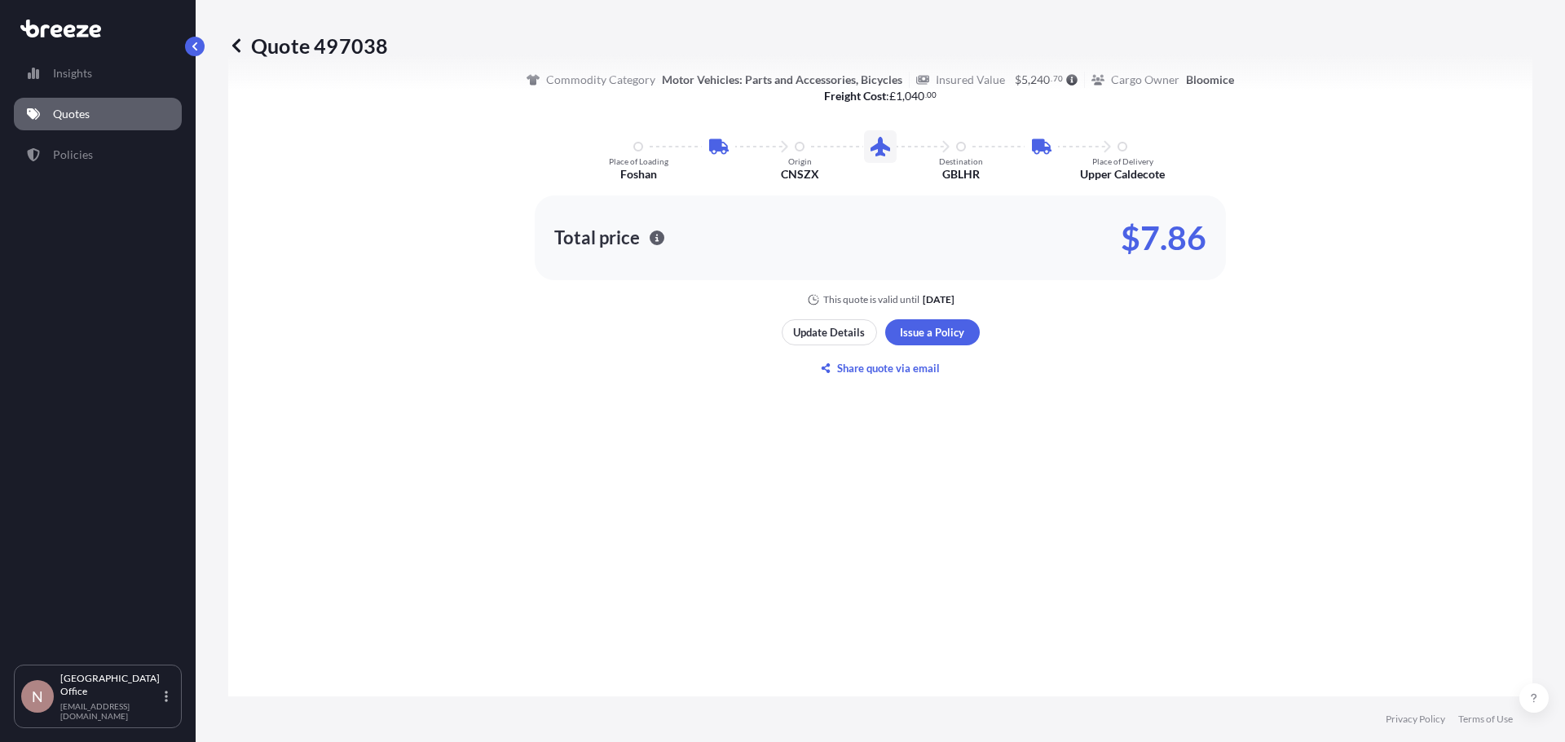
scroll to position [978, 0]
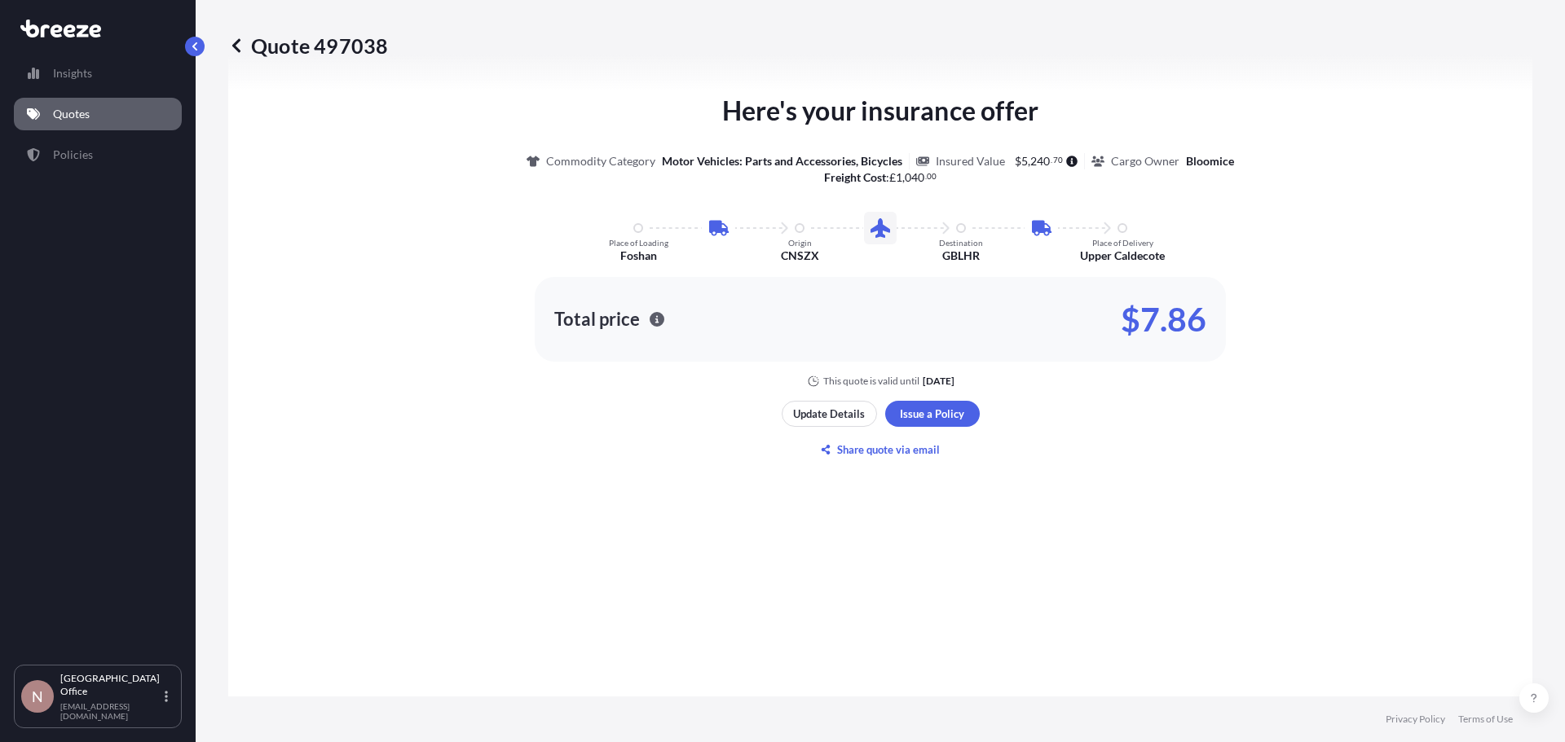
drag, startPoint x: 808, startPoint y: 387, endPoint x: 1010, endPoint y: 399, distance: 202.5
click at [1010, 399] on div "Here's your insurance offer Commodity Category Motor Vehicles: Parts and Access…" at bounding box center [880, 276] width 1258 height 997
click at [988, 504] on div "Here's your insurance offer Commodity Category Motor Vehicles: Parts and Access…" at bounding box center [880, 276] width 1258 height 997
drag, startPoint x: 1101, startPoint y: 313, endPoint x: 1260, endPoint y: 312, distance: 158.9
click at [1260, 312] on div "Here's your insurance offer Commodity Category Motor Vehicles: Parts and Access…" at bounding box center [880, 239] width 1258 height 297
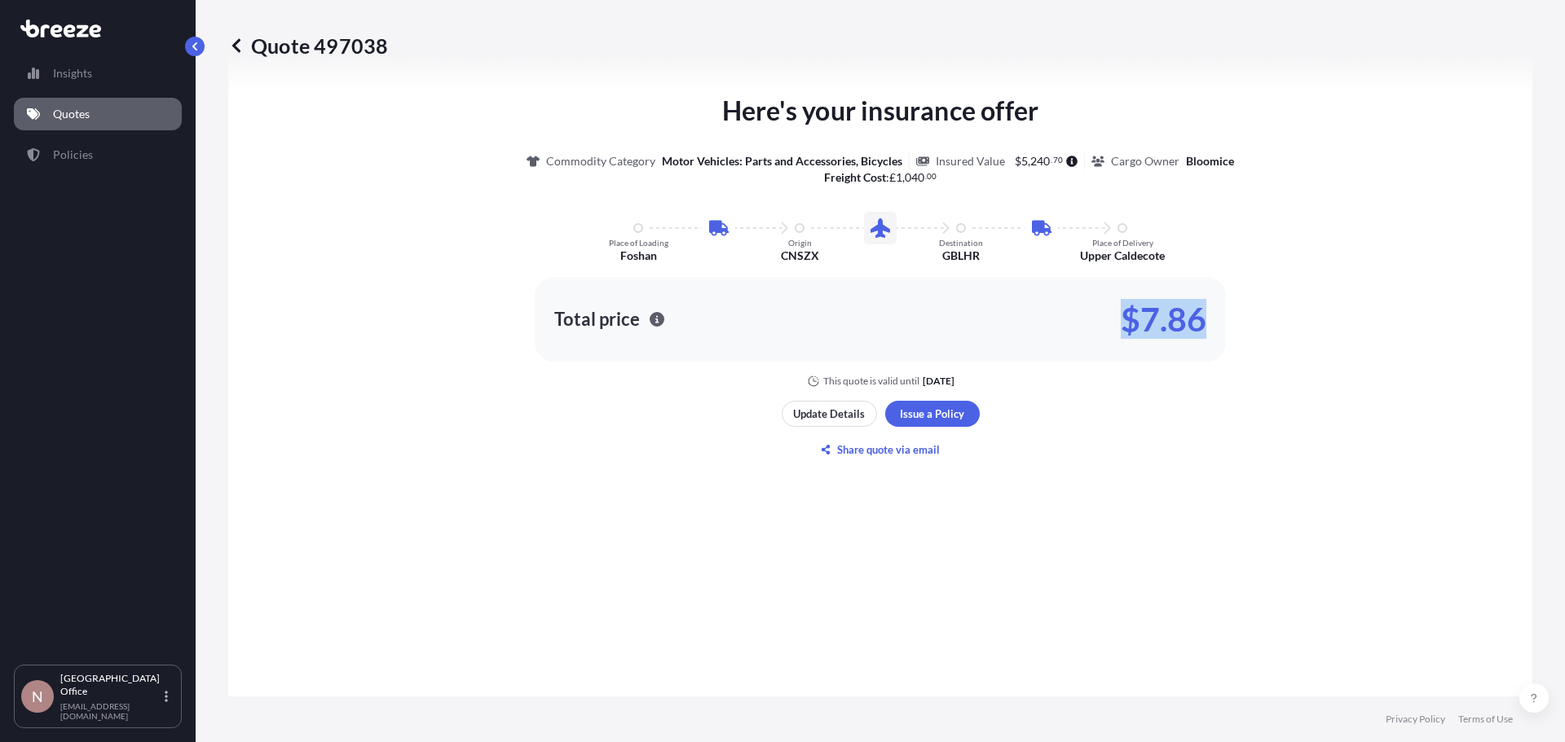
click at [1234, 416] on div "Here's your insurance offer Commodity Category Motor Vehicles: Parts and Access…" at bounding box center [880, 276] width 1258 height 997
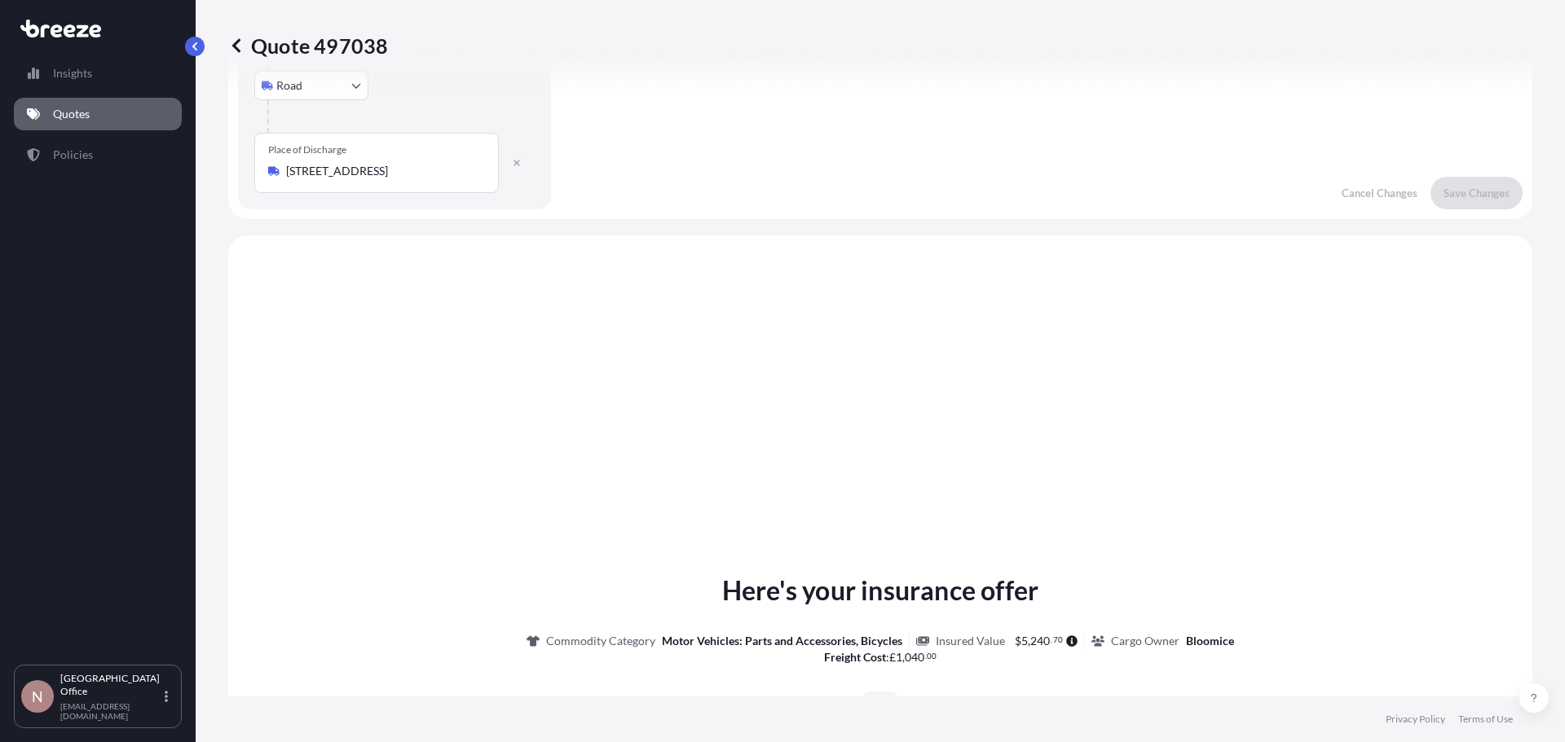
scroll to position [0, 0]
